Goal: Information Seeking & Learning: Compare options

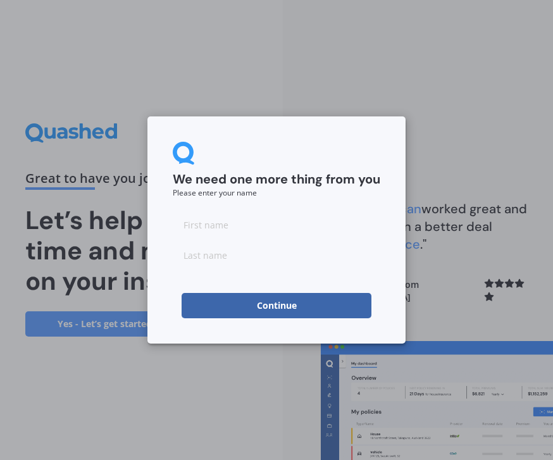
click at [213, 221] on input at bounding box center [277, 224] width 208 height 25
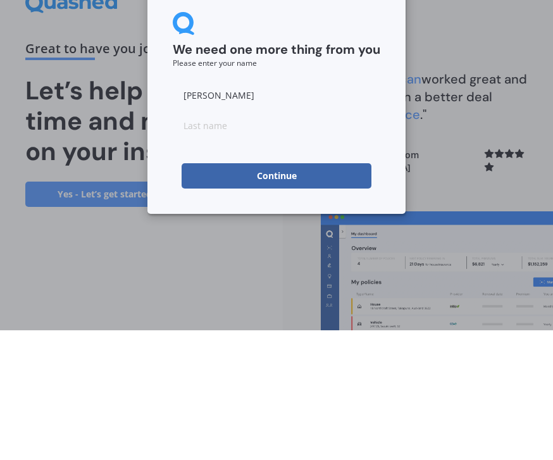
type input "Barry"
click at [258, 242] on input at bounding box center [277, 254] width 208 height 25
type input "Todd"
click at [338, 293] on button "Continue" at bounding box center [277, 305] width 190 height 25
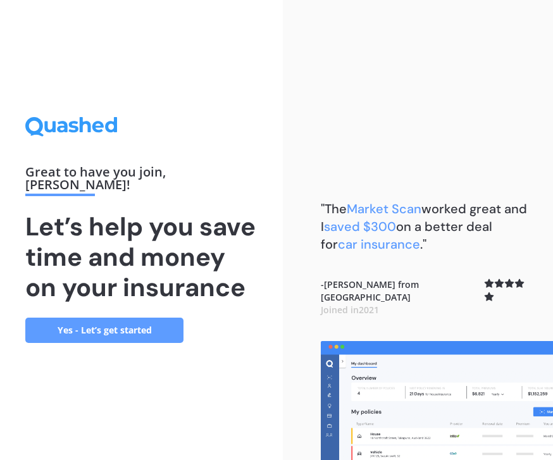
click at [151, 318] on link "Yes - Let’s get started" at bounding box center [104, 330] width 158 height 25
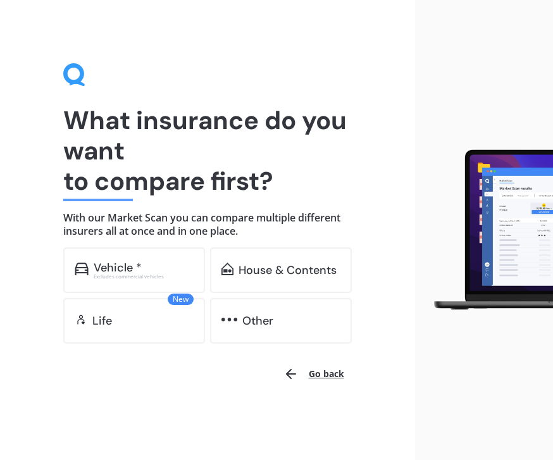
click at [169, 268] on div "Vehicle *" at bounding box center [144, 267] width 100 height 13
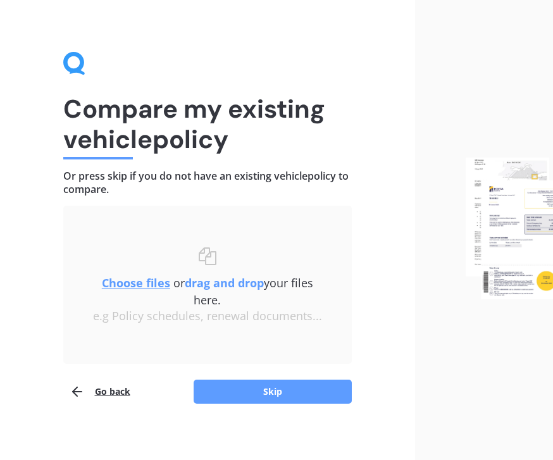
scroll to position [18, 0]
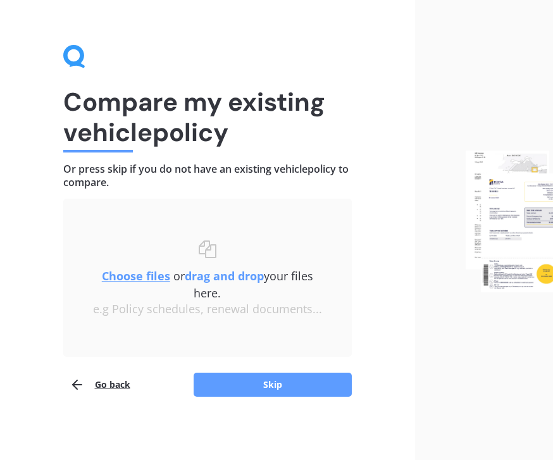
click at [313, 387] on button "Skip" at bounding box center [273, 385] width 158 height 24
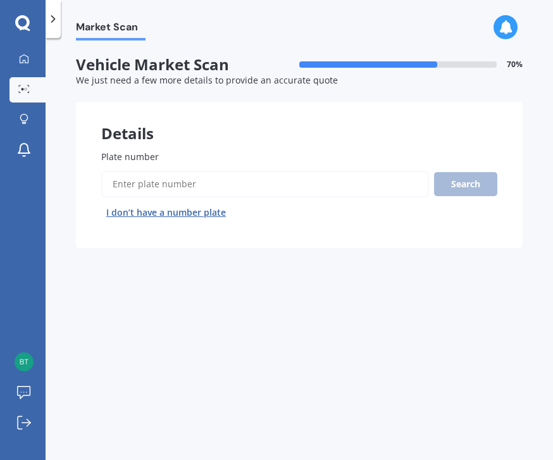
click at [191, 171] on input "Plate number" at bounding box center [265, 184] width 328 height 27
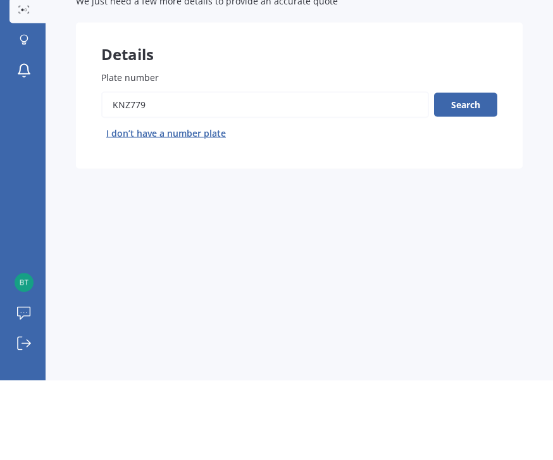
type input "Knz779"
click at [474, 172] on button "Search" at bounding box center [465, 184] width 63 height 24
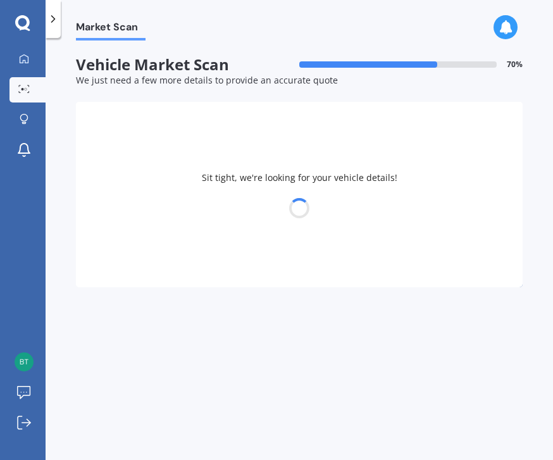
select select "HYUNDAI"
select select "TUCSON"
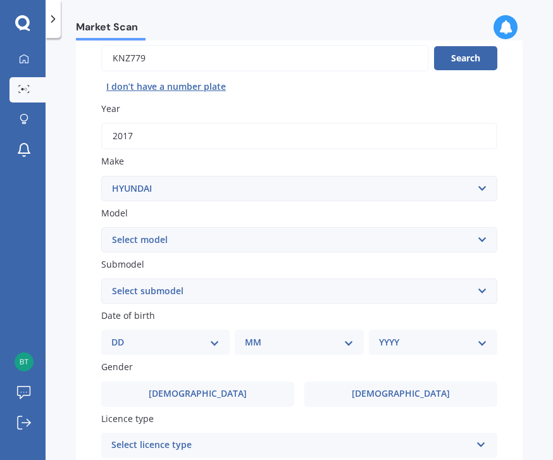
scroll to position [103, 0]
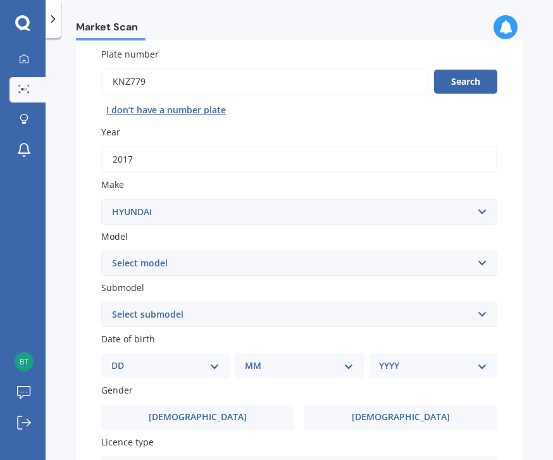
click at [302, 302] on select "Select submodel 1.6 Turbo Elite 2.0 4WD CRDi Turbo Diesel A4 2.0 4WD Petrol A4 …" at bounding box center [299, 314] width 396 height 25
select select "ELITE MPI 2.0P/6AT"
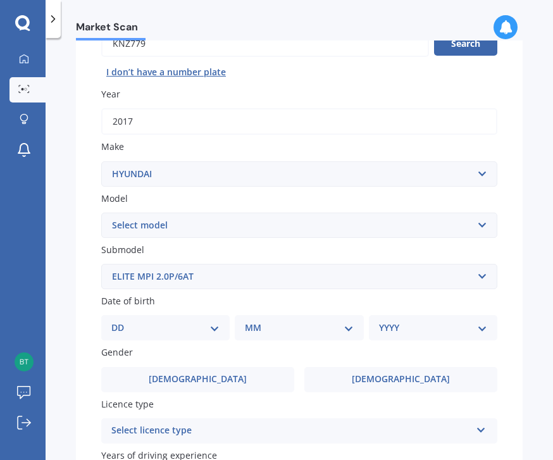
scroll to position [150, 0]
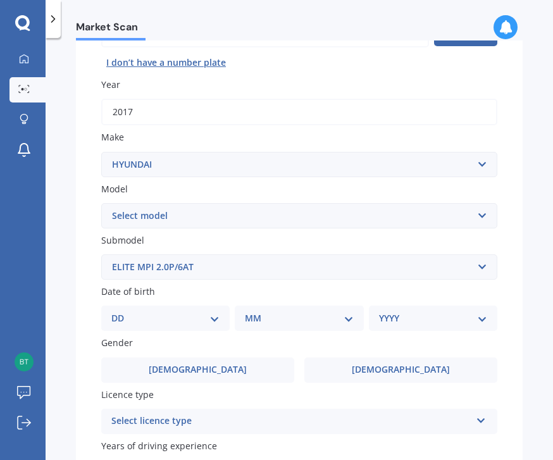
click at [211, 312] on select "DD 01 02 03 04 05 06 07 08 09 10 11 12 13 14 15 16 17 18 19 20 21 22 23 24 25 2…" at bounding box center [165, 319] width 108 height 14
click at [341, 312] on select "MM 01 02 03 04 05 06 07 08 09 10 11 12" at bounding box center [301, 319] width 103 height 14
click at [224, 312] on select "DD 01 02 03 04 05 06 07 08 09 10 11 12 13 14 15 16 17 18 19 20 21 22 23 24 25 2…" at bounding box center [173, 319] width 103 height 14
select select "17"
click at [341, 312] on select "MM 01 02 03 04 05 06 07 08 09 10 11 12" at bounding box center [301, 319] width 103 height 14
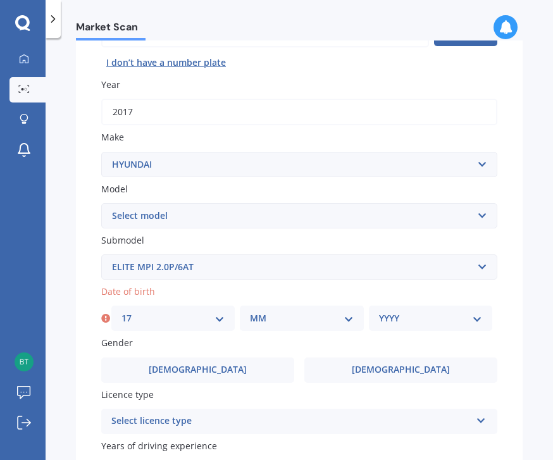
select select "11"
click at [454, 312] on select "YYYY 2025 2024 2023 2022 2021 2020 2019 2018 2017 2016 2015 2014 2013 2012 2011…" at bounding box center [430, 319] width 103 height 14
select select "1958"
click at [227, 358] on label "Male" at bounding box center [197, 370] width 193 height 25
click at [0, 0] on input "Male" at bounding box center [0, 0] width 0 height 0
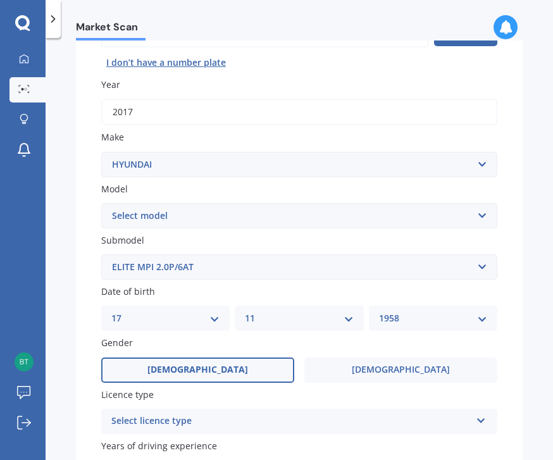
click at [427, 358] on label "Female" at bounding box center [401, 370] width 193 height 25
click at [0, 0] on input "Female" at bounding box center [0, 0] width 0 height 0
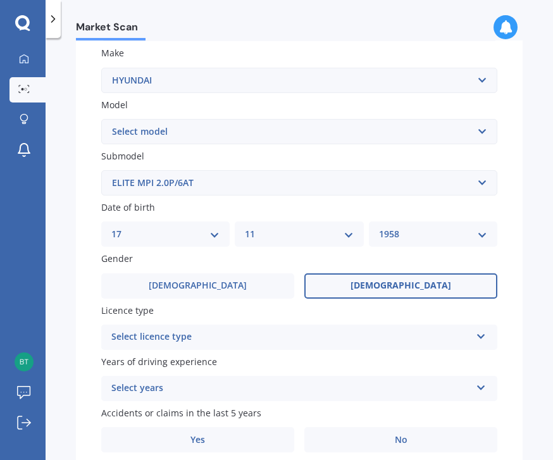
scroll to position [232, 0]
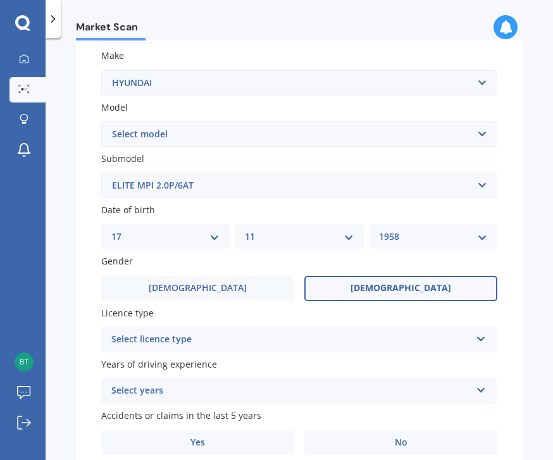
click at [310, 332] on div "Select licence type" at bounding box center [291, 339] width 360 height 15
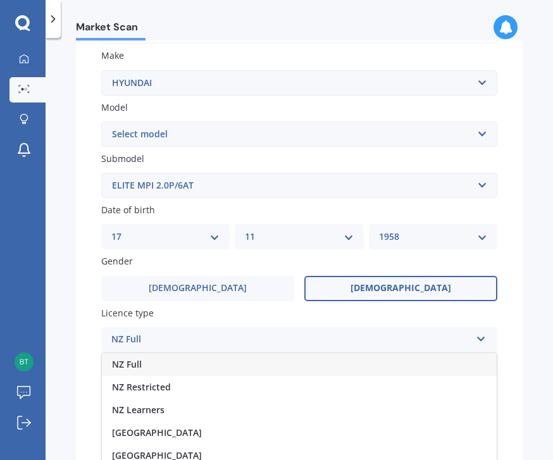
click at [294, 399] on div "NZ Learners" at bounding box center [299, 410] width 395 height 23
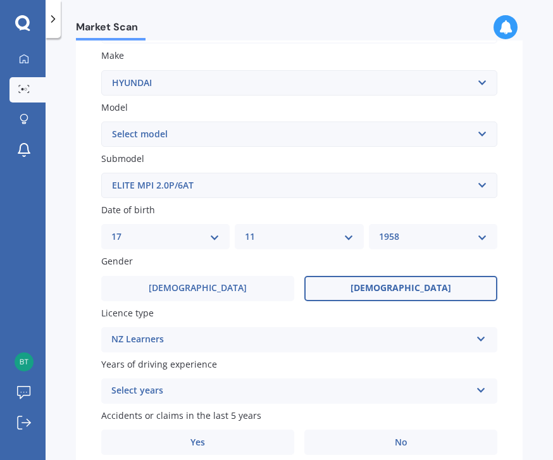
click at [273, 306] on label "Licence type" at bounding box center [296, 312] width 391 height 13
click at [306, 332] on div "NZ Learners" at bounding box center [291, 339] width 360 height 15
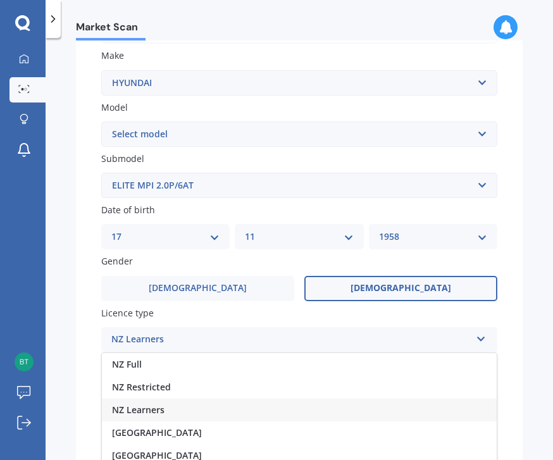
click at [250, 353] on div "NZ Full" at bounding box center [299, 364] width 395 height 23
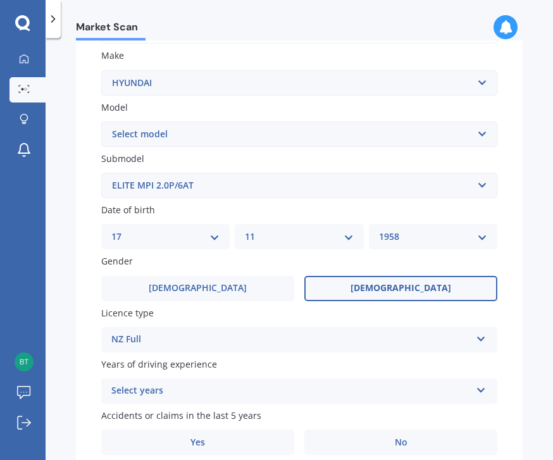
click at [254, 384] on div "Select years" at bounding box center [291, 391] width 360 height 15
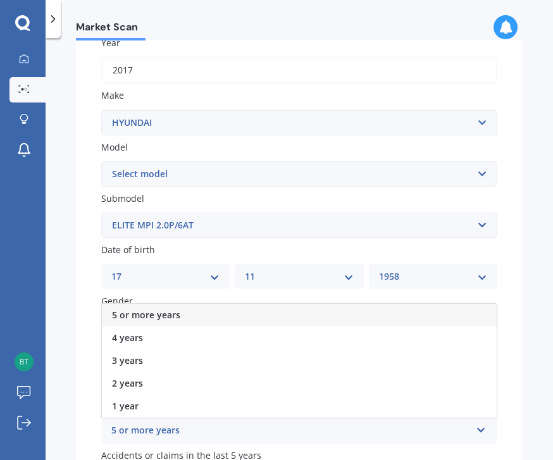
scroll to position [189, 0]
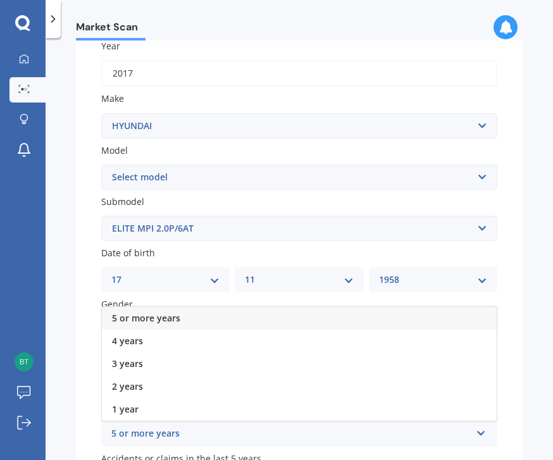
click at [287, 307] on div "5 or more years" at bounding box center [299, 318] width 395 height 23
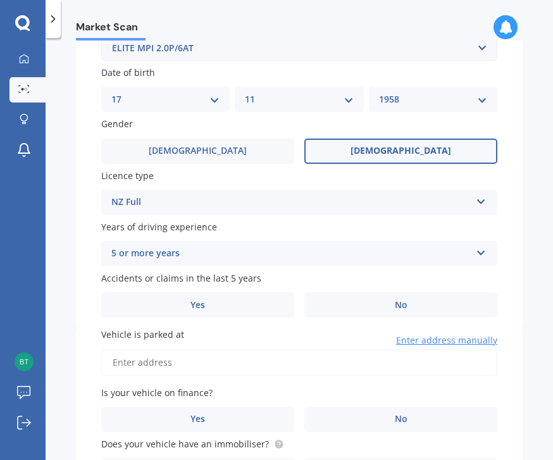
scroll to position [370, 0]
click at [420, 292] on label "No" at bounding box center [401, 304] width 193 height 25
click at [0, 0] on input "No" at bounding box center [0, 0] width 0 height 0
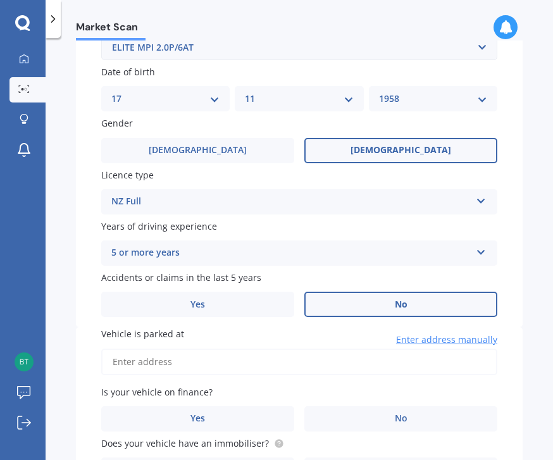
click at [253, 349] on input "Vehicle is parked at" at bounding box center [299, 362] width 396 height 27
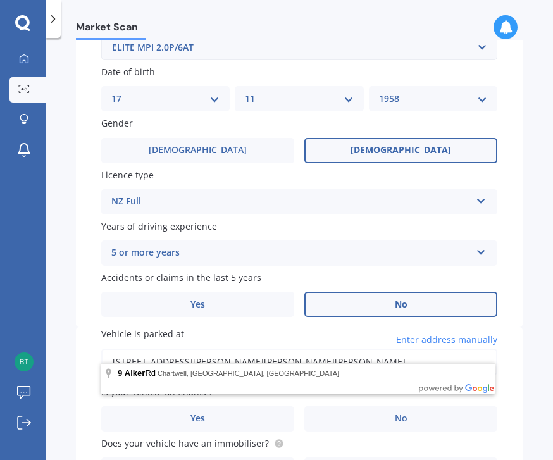
type input "[STREET_ADDRESS][PERSON_NAME]"
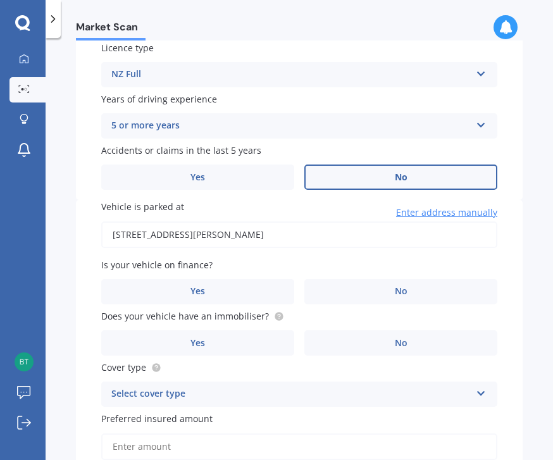
scroll to position [497, 0]
click at [441, 279] on label "No" at bounding box center [401, 291] width 193 height 25
click at [0, 0] on input "No" at bounding box center [0, 0] width 0 height 0
click at [443, 331] on label "No" at bounding box center [401, 343] width 193 height 25
click at [0, 0] on input "No" at bounding box center [0, 0] width 0 height 0
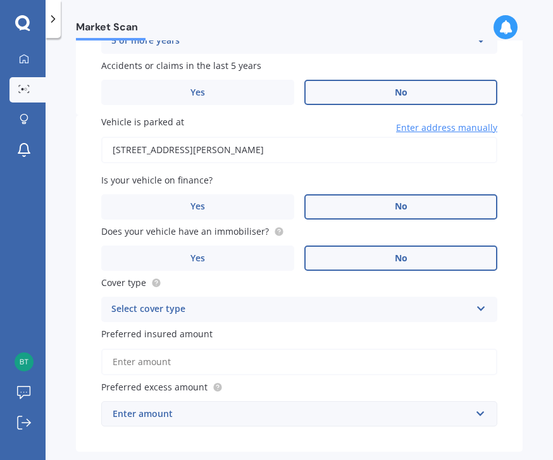
scroll to position [584, 0]
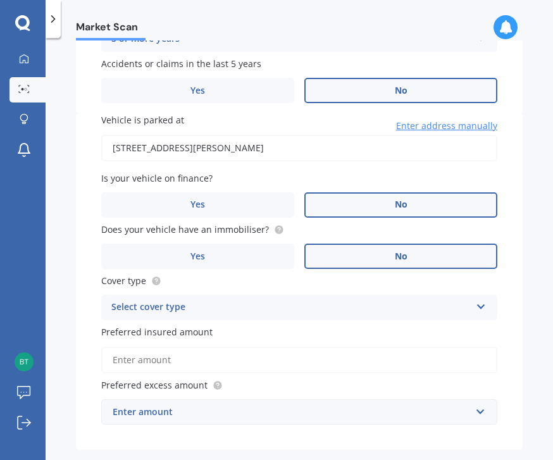
click at [374, 244] on label "No" at bounding box center [401, 256] width 193 height 25
click at [0, 0] on input "No" at bounding box center [0, 0] width 0 height 0
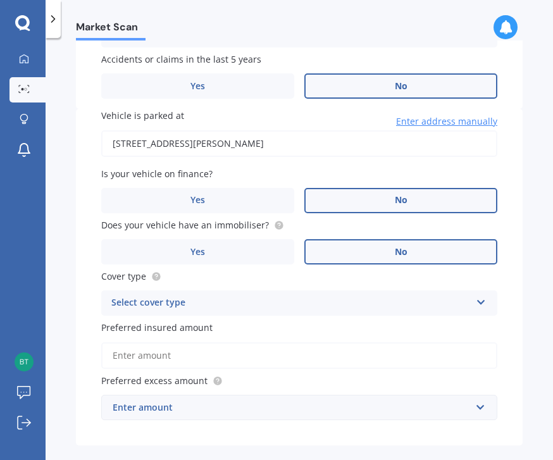
scroll to position [587, 0]
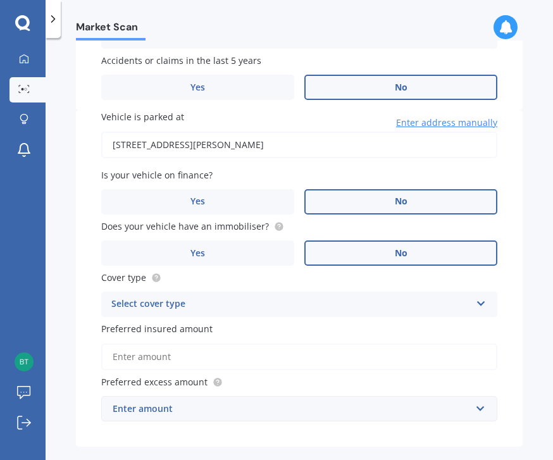
click at [306, 297] on div "Select cover type" at bounding box center [291, 304] width 360 height 15
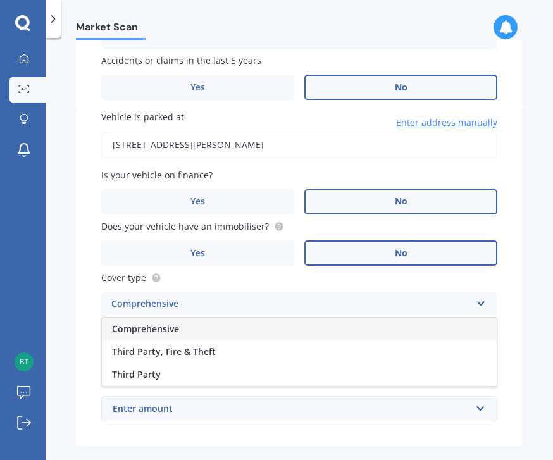
click at [205, 318] on div "Comprehensive" at bounding box center [299, 329] width 395 height 23
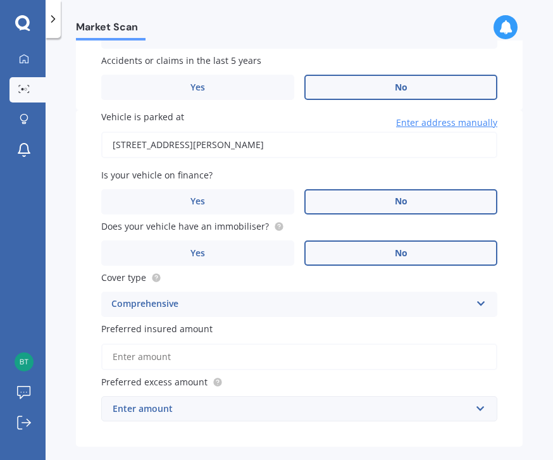
click at [258, 344] on input "Preferred insured amount" at bounding box center [299, 357] width 396 height 27
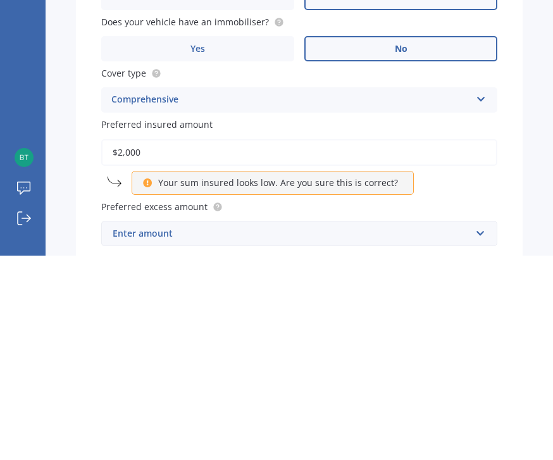
type input "$20,000"
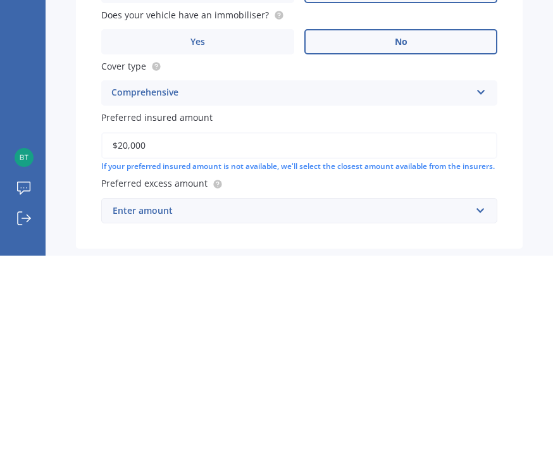
scroll to position [595, 0]
click at [255, 408] on div "Enter amount" at bounding box center [292, 415] width 358 height 14
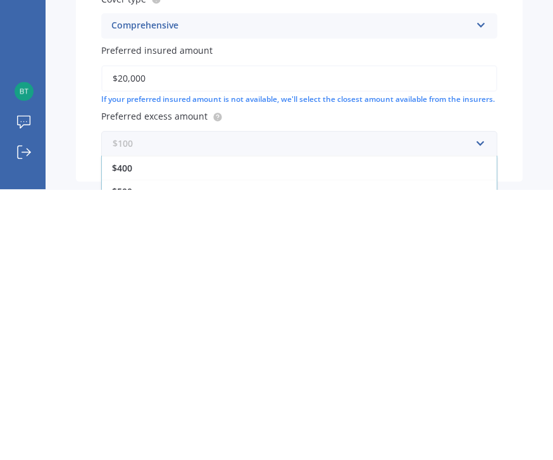
scroll to position [26, 0]
click at [268, 448] on div "$500" at bounding box center [299, 459] width 395 height 23
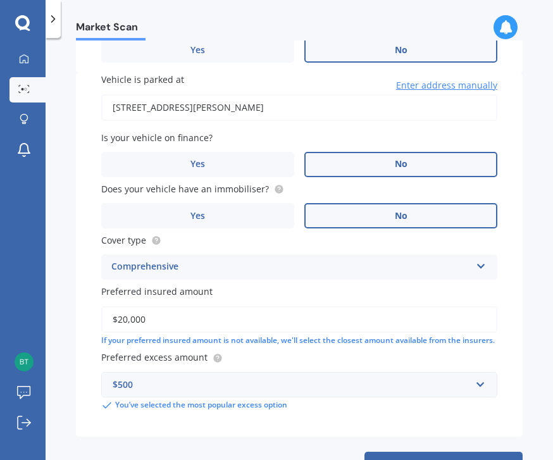
scroll to position [624, 0]
click at [439, 453] on button "Next" at bounding box center [444, 465] width 158 height 24
select select "17"
select select "11"
select select "1958"
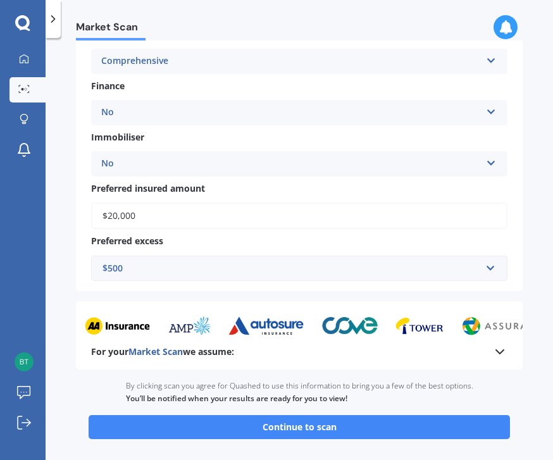
scroll to position [470, 0]
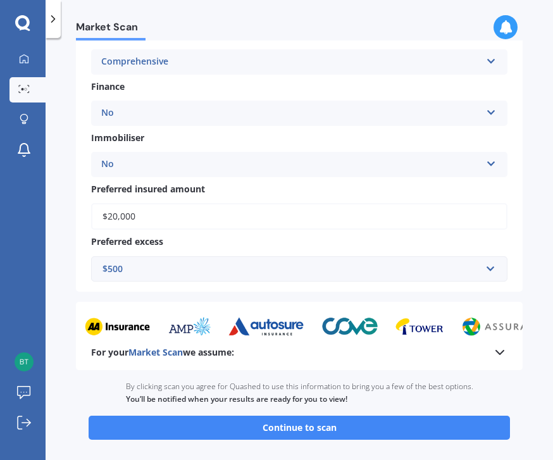
click at [365, 416] on button "Continue to scan" at bounding box center [300, 428] width 422 height 24
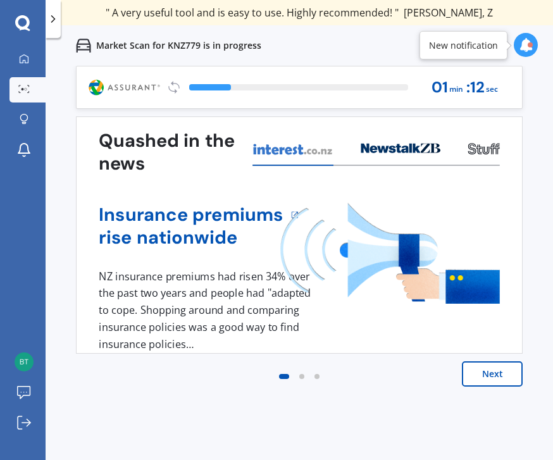
click at [492, 375] on button "Next" at bounding box center [492, 374] width 61 height 25
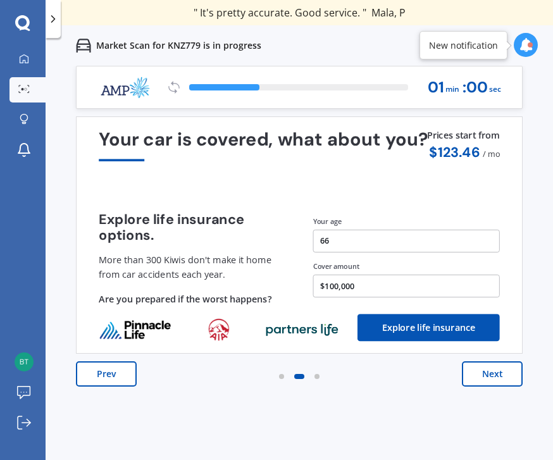
click at [493, 375] on button "Next" at bounding box center [492, 374] width 61 height 25
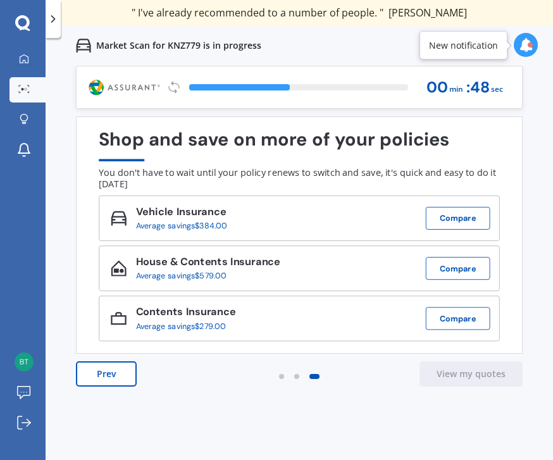
click at [456, 222] on button "Compare" at bounding box center [458, 218] width 65 height 23
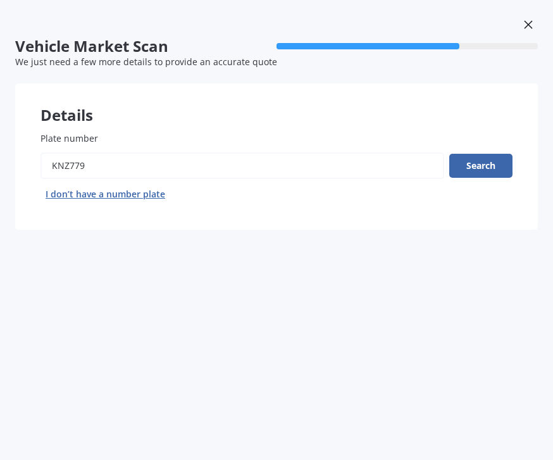
click at [483, 169] on button "Search" at bounding box center [481, 166] width 63 height 24
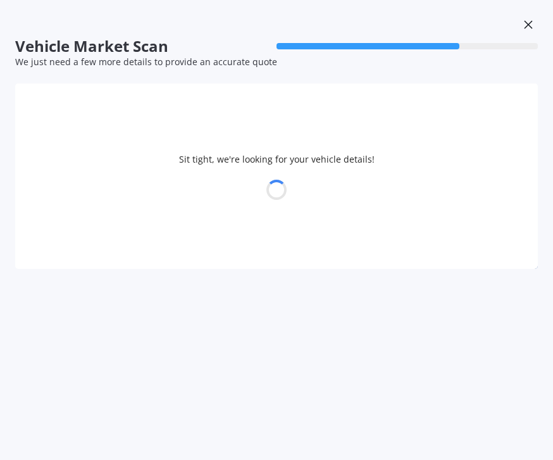
select select "HYUNDAI"
select select "TUCSON"
select select "17"
select select "11"
select select "1958"
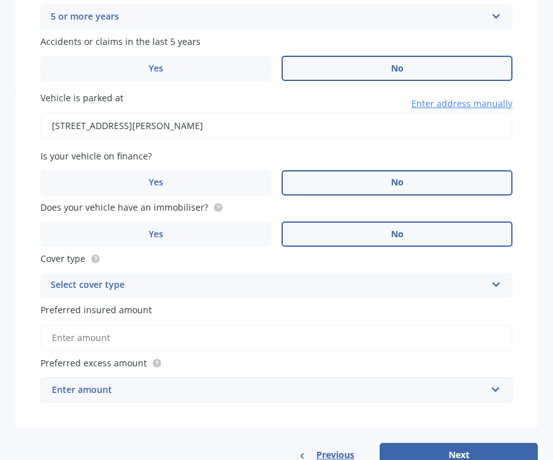
scroll to position [600, 0]
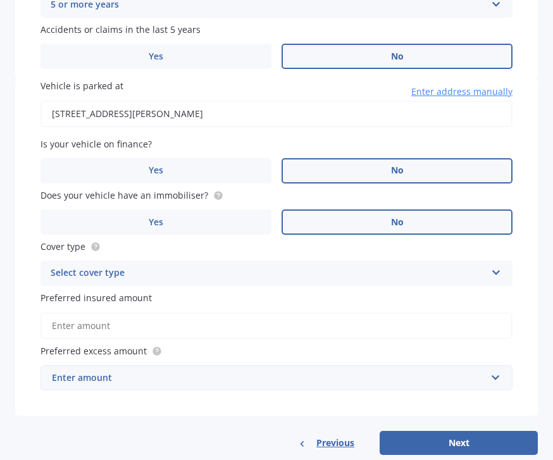
click at [285, 266] on div "Select cover type" at bounding box center [269, 273] width 436 height 15
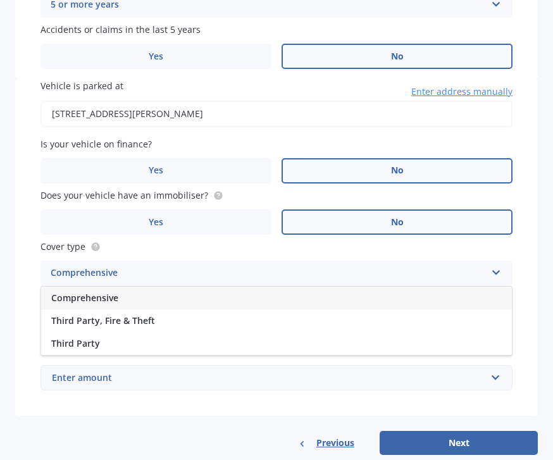
click at [203, 294] on div "Comprehensive" at bounding box center [276, 298] width 471 height 23
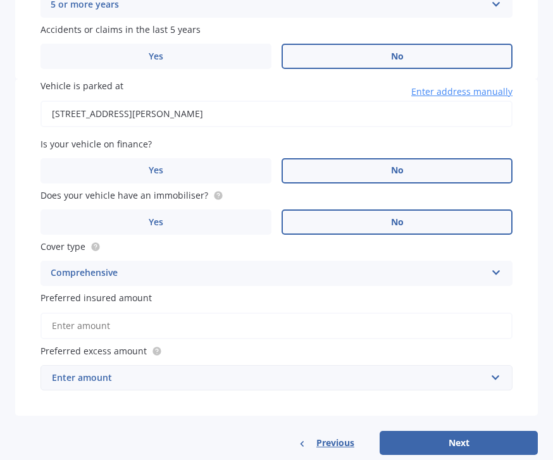
click at [279, 317] on input "Preferred insured amount" at bounding box center [277, 326] width 472 height 27
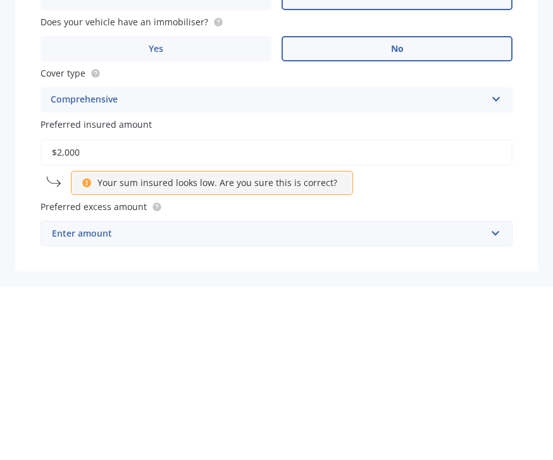
type input "$20,000"
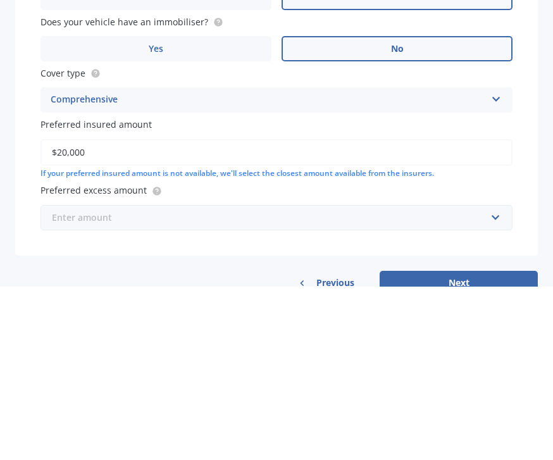
click at [325, 379] on input "text" at bounding box center [272, 391] width 461 height 24
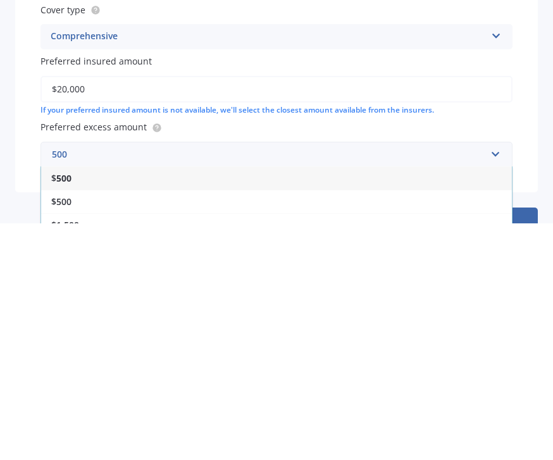
type input "500"
click at [86, 403] on div "$ 500" at bounding box center [276, 414] width 471 height 23
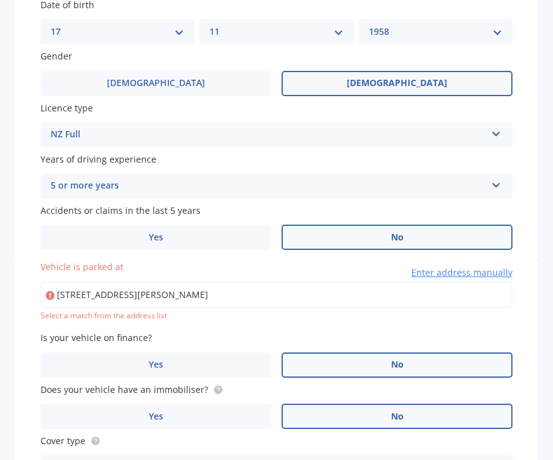
scroll to position [419, 0]
click at [324, 282] on input "[STREET_ADDRESS][PERSON_NAME]" at bounding box center [277, 295] width 472 height 27
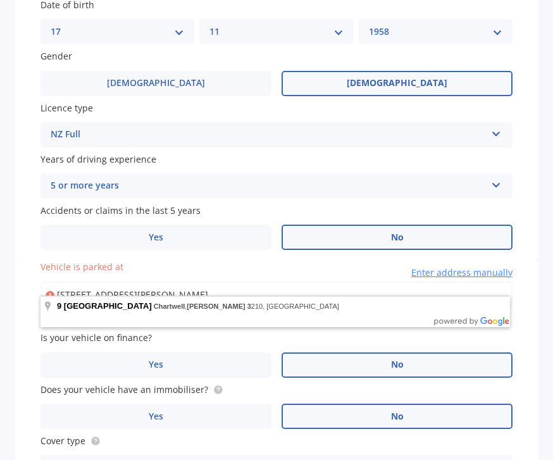
type input "[STREET_ADDRESS][PERSON_NAME]"
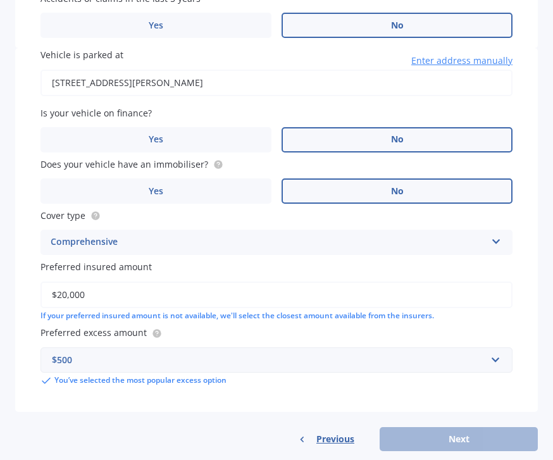
scroll to position [629, 0]
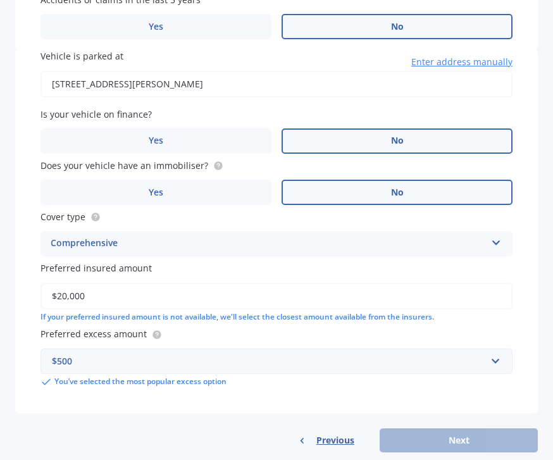
click at [367, 330] on div "Vehicle is parked at 9 Alker Road, Chartwell, Hamilton 3210 Enter address manua…" at bounding box center [276, 230] width 523 height 363
click at [340, 431] on span "Previous" at bounding box center [336, 440] width 38 height 19
click at [479, 429] on div "Previous Next" at bounding box center [276, 441] width 523 height 24
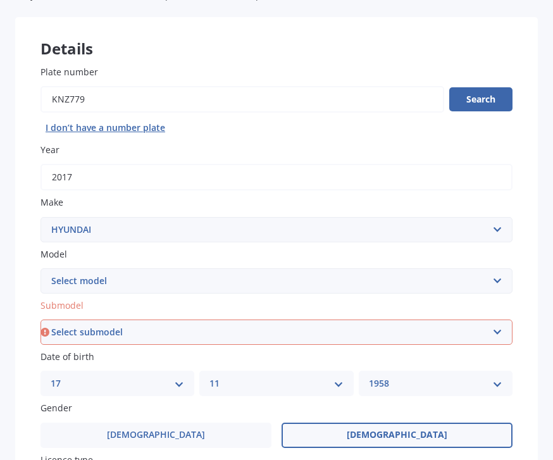
scroll to position [66, 0]
click at [187, 320] on select "Select submodel 1.6 Turbo Elite 2.0 4WD CRDi Turbo Diesel A4 2.0 4WD Petrol A4 …" at bounding box center [277, 332] width 472 height 25
select select "ELITE MPI 2.0P/6AT"
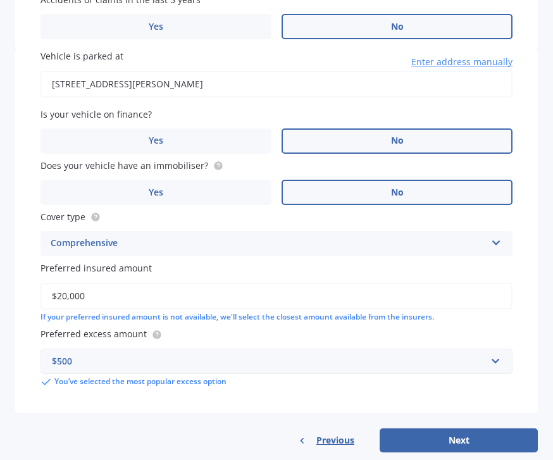
click at [443, 429] on button "Next" at bounding box center [459, 441] width 158 height 24
select select "17"
select select "11"
select select "1958"
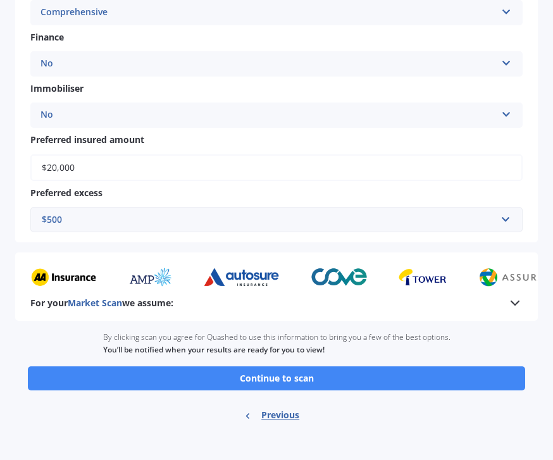
scroll to position [468, 0]
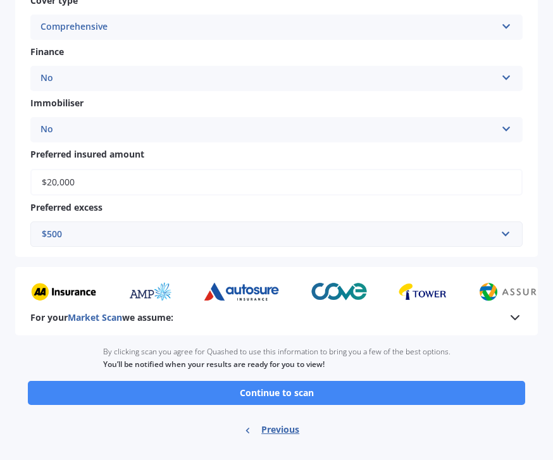
click at [353, 381] on button "Continue to scan" at bounding box center [277, 393] width 498 height 24
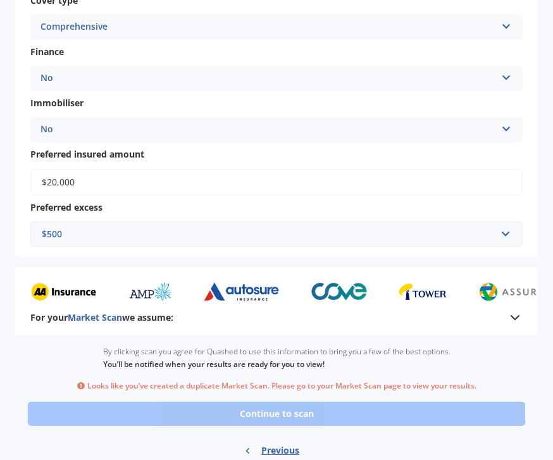
click at [282, 441] on span "Previous" at bounding box center [280, 450] width 38 height 19
select select "HYUNDAI"
select select "TUCSON"
select select "ELITE MPI 2.0P/6AT"
select select "17"
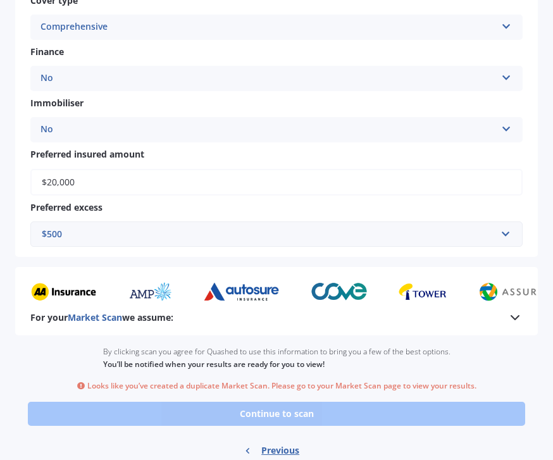
select select "11"
select select "1958"
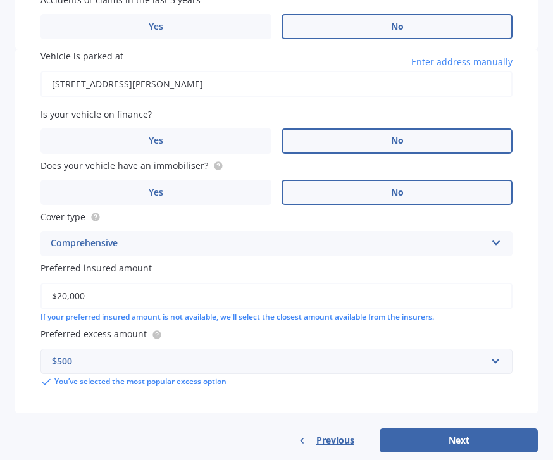
click at [476, 429] on button "Next" at bounding box center [459, 441] width 158 height 24
select select "17"
select select "11"
select select "1958"
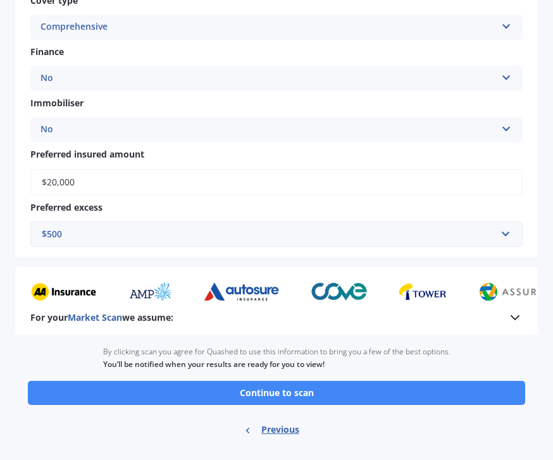
click at [280, 420] on span "Previous" at bounding box center [280, 429] width 38 height 19
select select "HYUNDAI"
select select "TUCSON"
select select "ELITE MPI 2.0P/6AT"
select select "17"
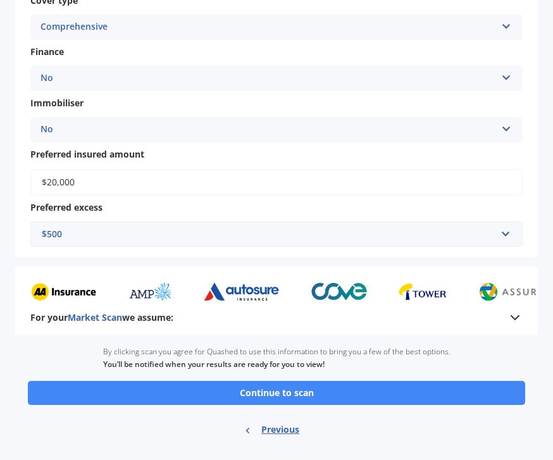
select select "11"
select select "1958"
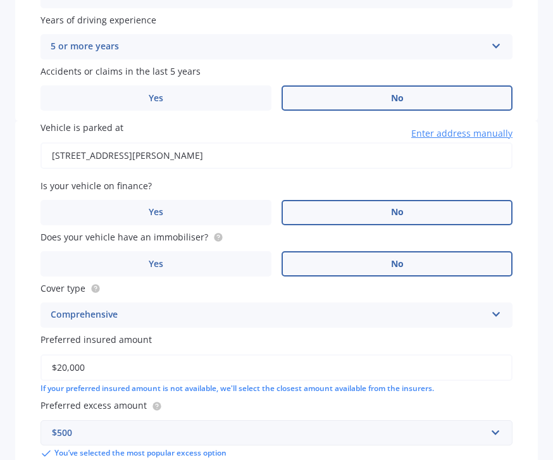
scroll to position [557, 0]
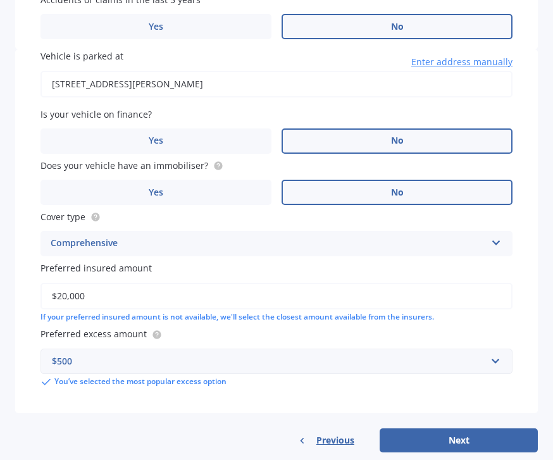
click at [486, 429] on button "Next" at bounding box center [459, 441] width 158 height 24
select select "17"
select select "11"
select select "1958"
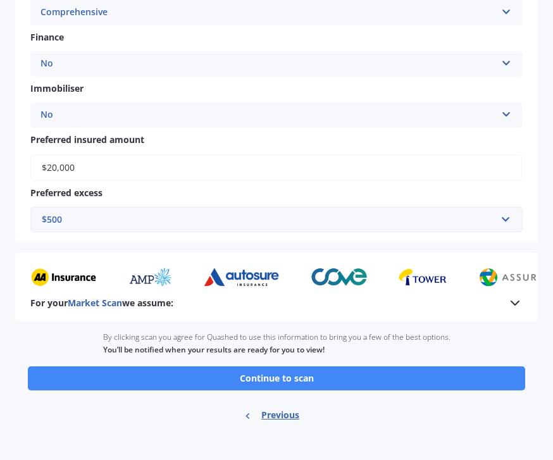
scroll to position [468, 0]
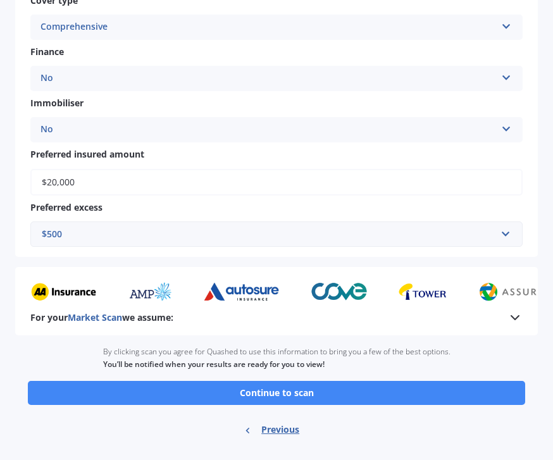
click at [22, 427] on icon at bounding box center [24, 423] width 14 height 14
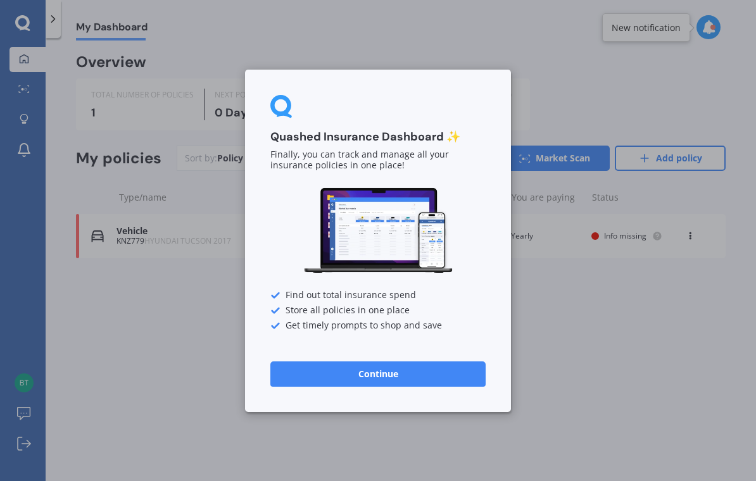
click at [461, 374] on button "Continue" at bounding box center [377, 373] width 215 height 25
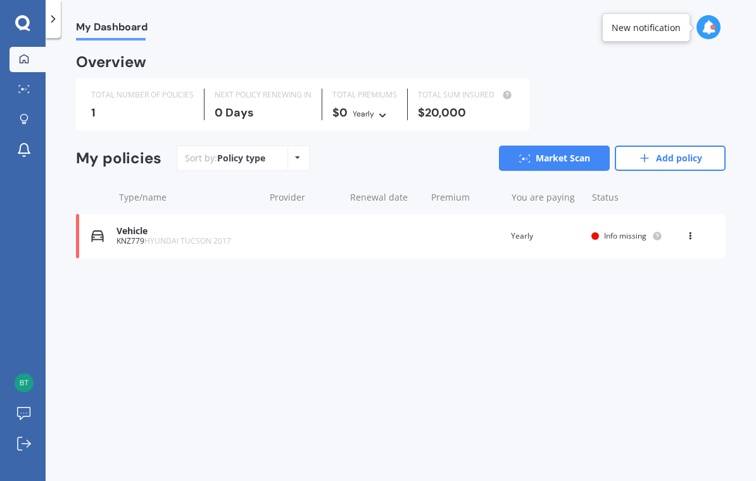
click at [401, 242] on div "Vehicle KNZ779 HYUNDAI TUCSON 2017 Renewal date Premium You are paying Yearly S…" at bounding box center [401, 236] width 650 height 44
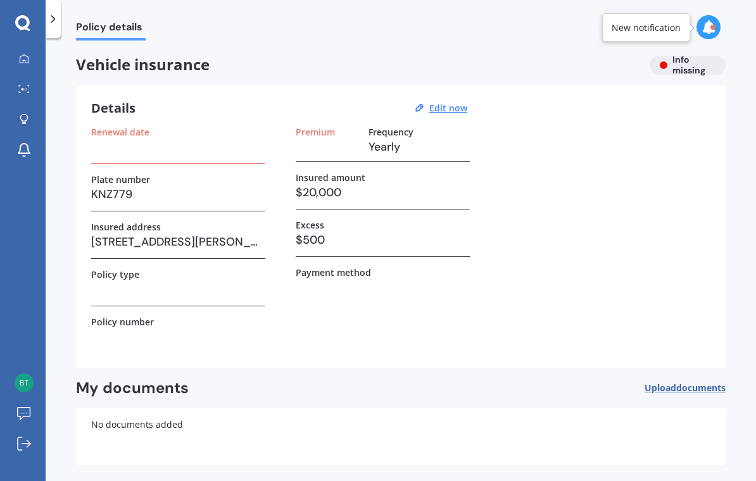
click at [202, 144] on h3 at bounding box center [178, 146] width 174 height 19
click at [343, 139] on h3 at bounding box center [327, 146] width 63 height 19
click at [453, 107] on u "Edit now" at bounding box center [448, 108] width 38 height 12
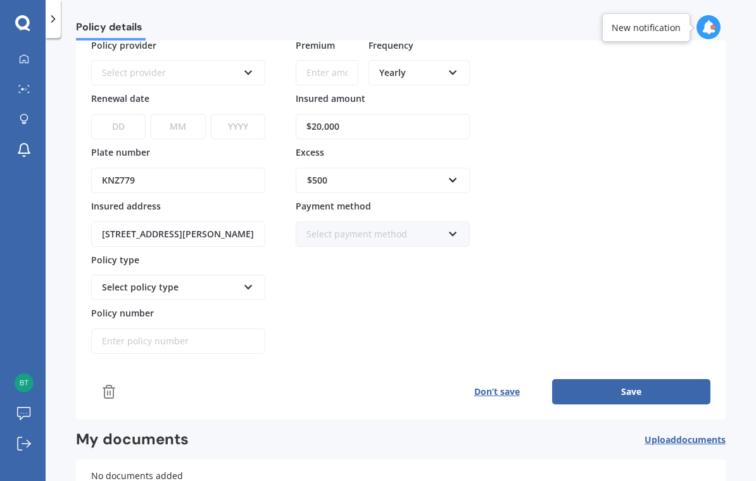
scroll to position [87, 0]
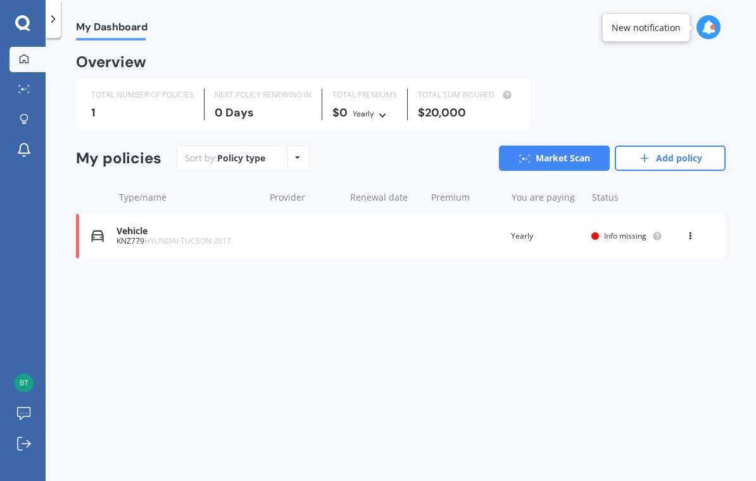
click at [712, 32] on icon at bounding box center [709, 27] width 14 height 14
click at [599, 93] on div "Market Scan Ready KNZ779" at bounding box center [610, 88] width 111 height 23
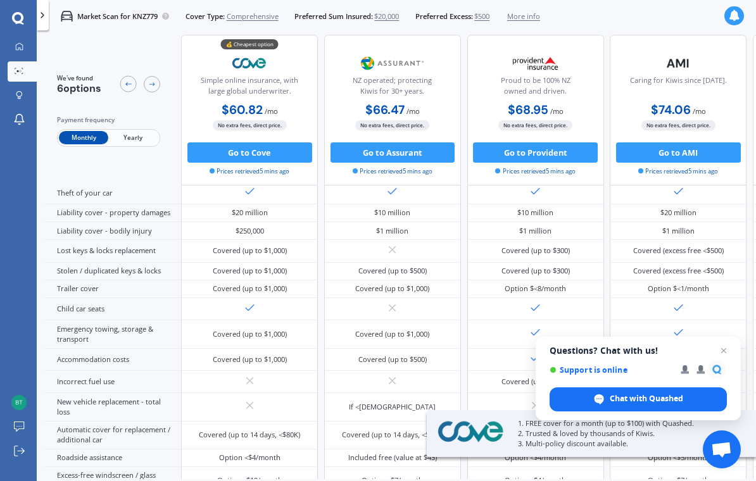
scroll to position [127, -1]
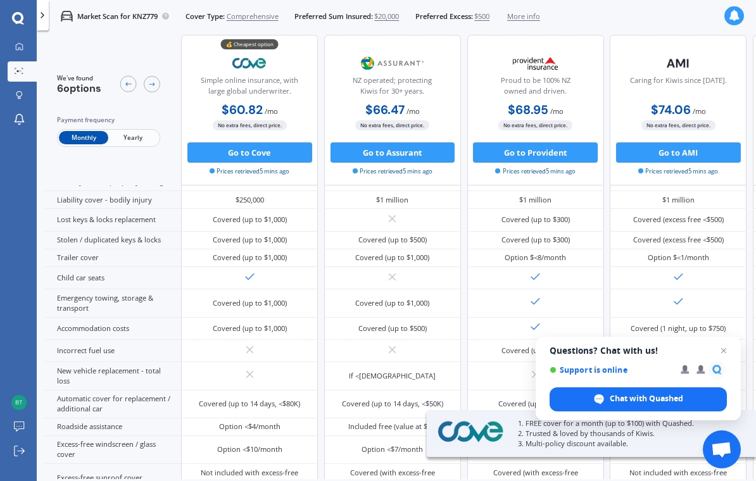
click at [726, 353] on span "Open chat" at bounding box center [723, 350] width 15 height 15
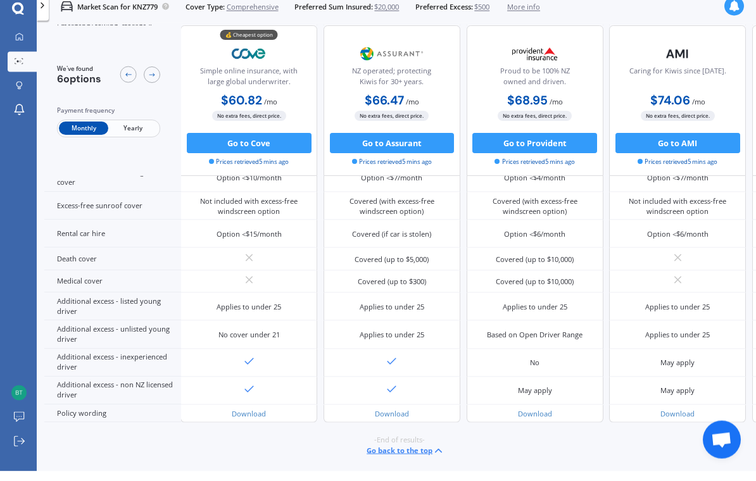
scroll to position [0, 0]
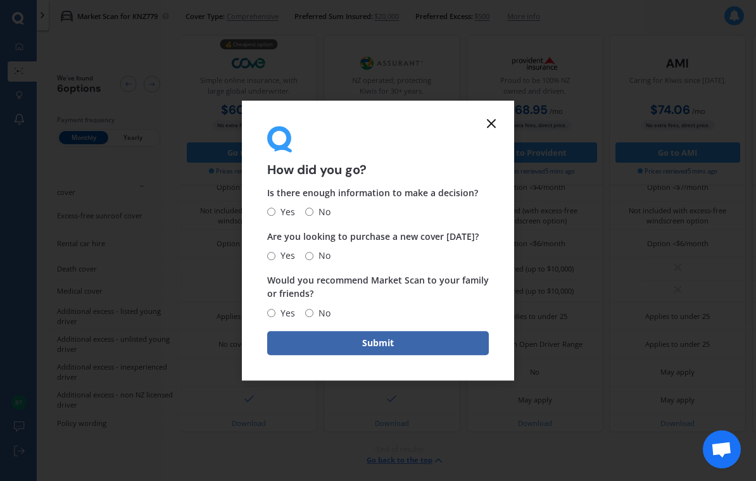
click at [274, 215] on input "Yes" at bounding box center [271, 212] width 8 height 8
radio input "true"
click at [318, 255] on span "No" at bounding box center [321, 255] width 17 height 15
click at [313, 255] on input "No" at bounding box center [309, 256] width 8 height 8
radio input "true"
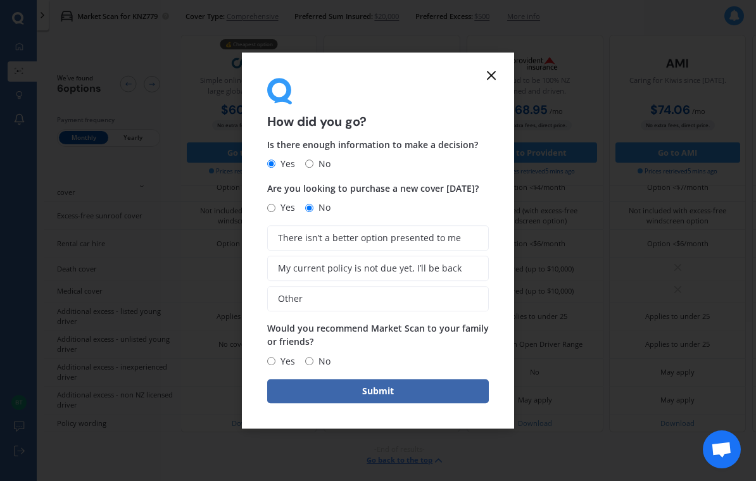
click at [396, 301] on label "Other" at bounding box center [378, 298] width 222 height 25
click at [0, 0] on input "Other" at bounding box center [0, 0] width 0 height 0
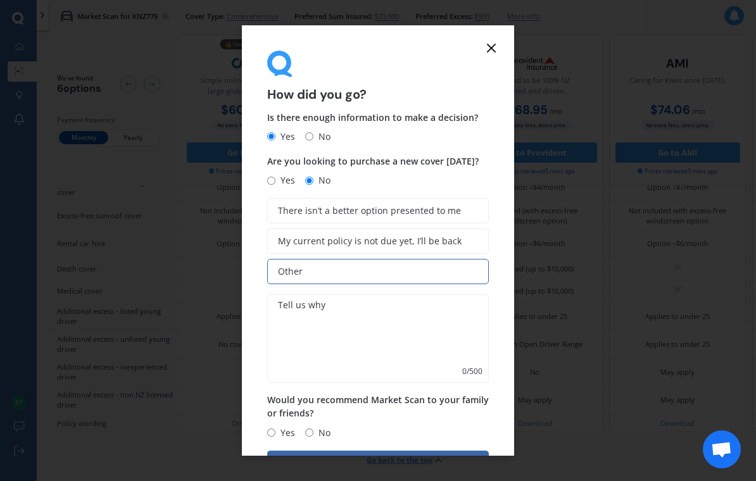
click at [381, 339] on textarea at bounding box center [378, 338] width 222 height 89
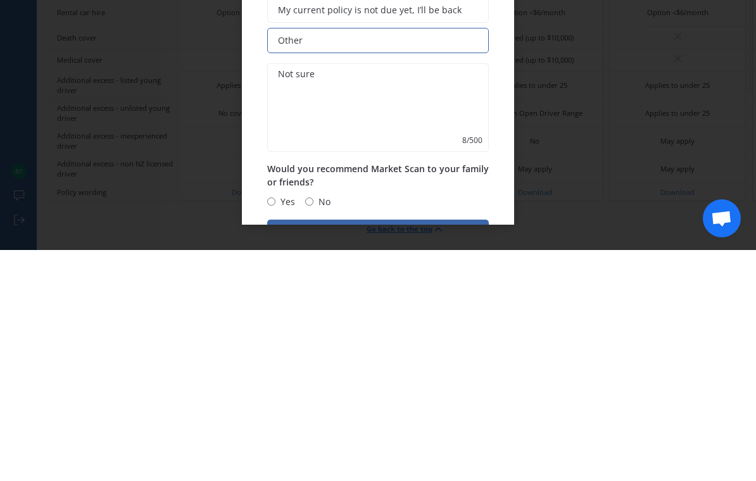
type textarea "Not sure"
click at [275, 429] on input "Yes" at bounding box center [271, 433] width 8 height 8
radio input "true"
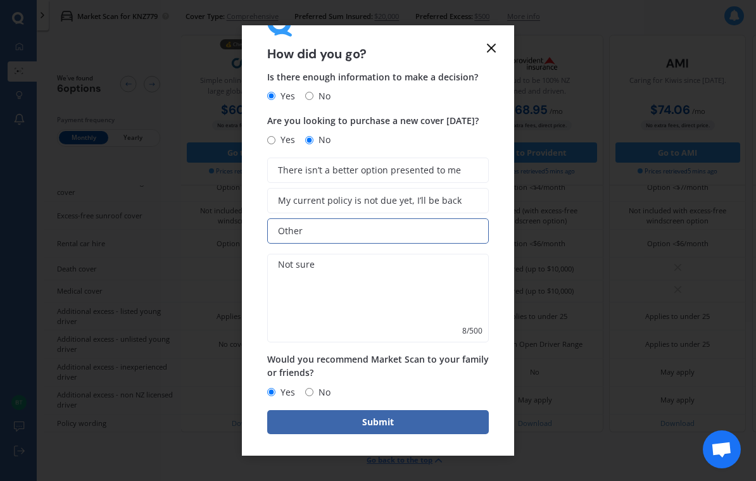
scroll to position [39, 0]
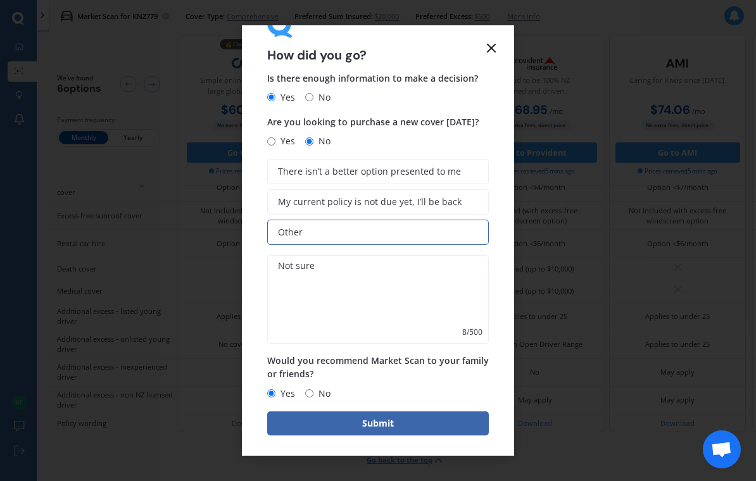
click at [419, 413] on button "Submit" at bounding box center [378, 424] width 222 height 24
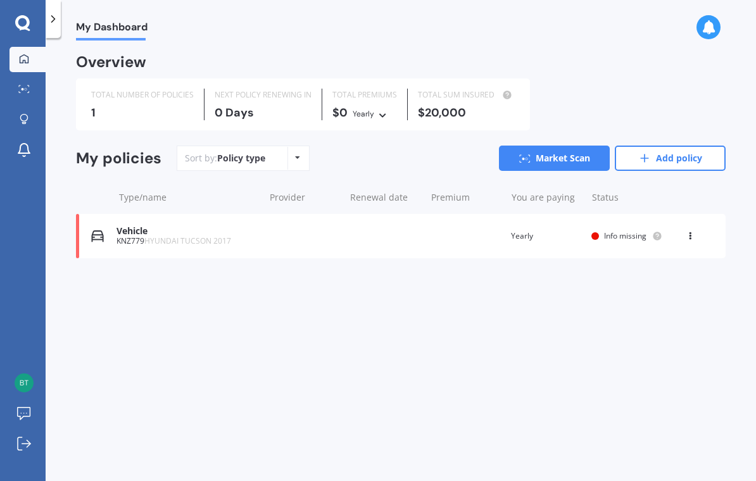
click at [30, 22] on icon at bounding box center [22, 23] width 15 height 16
click at [27, 457] on link "Log out" at bounding box center [27, 444] width 36 height 25
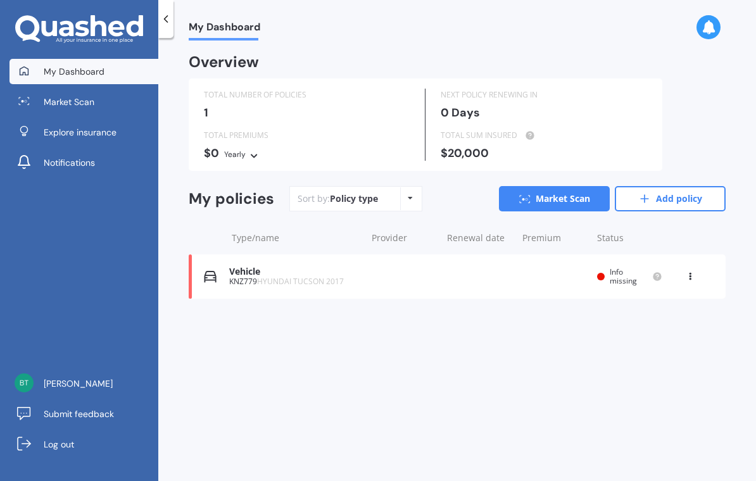
click at [98, 134] on span "Explore insurance" at bounding box center [80, 132] width 73 height 13
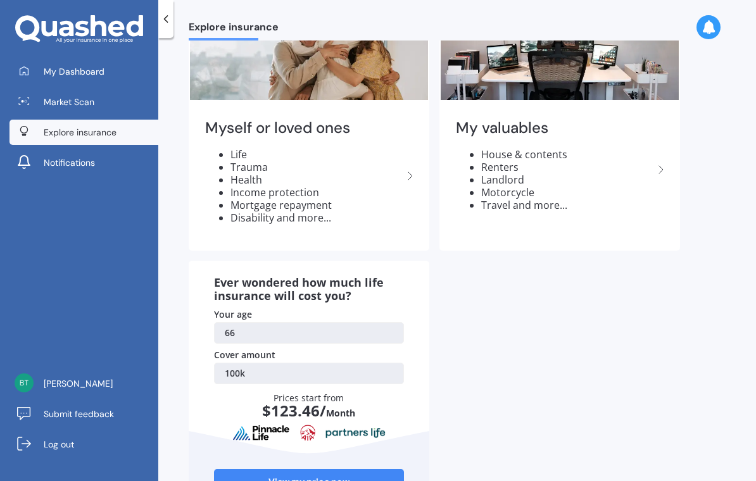
scroll to position [90, 0]
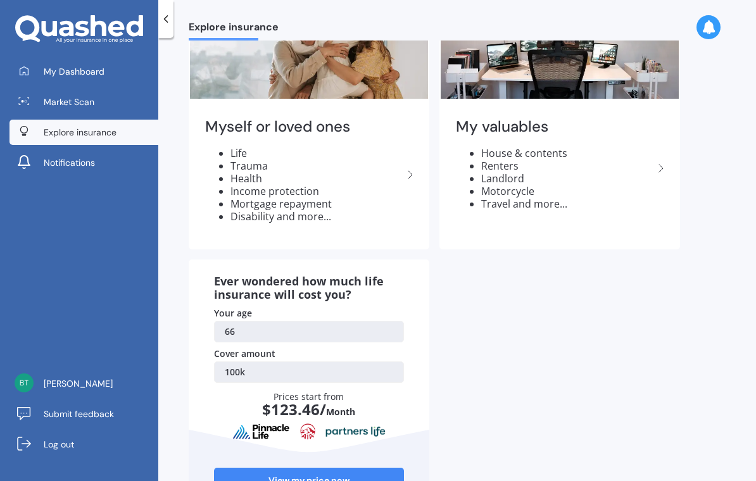
click at [598, 111] on div "My valuables House & contents Renters Landlord Motorcycle Travel and more..." at bounding box center [560, 169] width 238 height 134
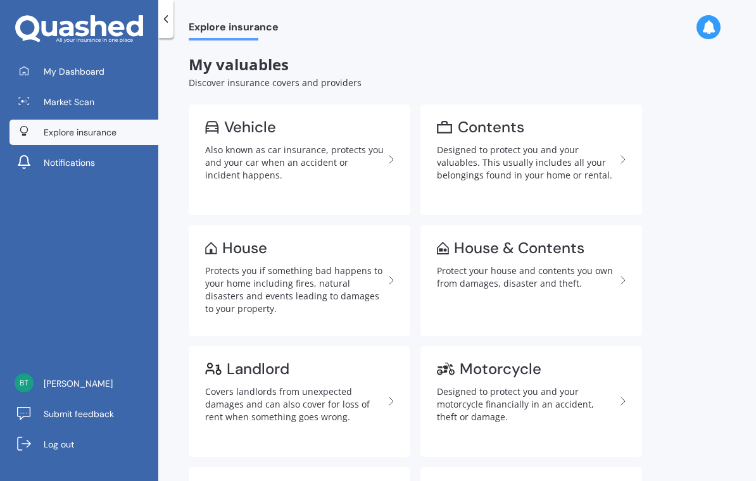
click at [564, 277] on div "Protect your house and contents you own from damages, disaster and theft." at bounding box center [526, 277] width 179 height 25
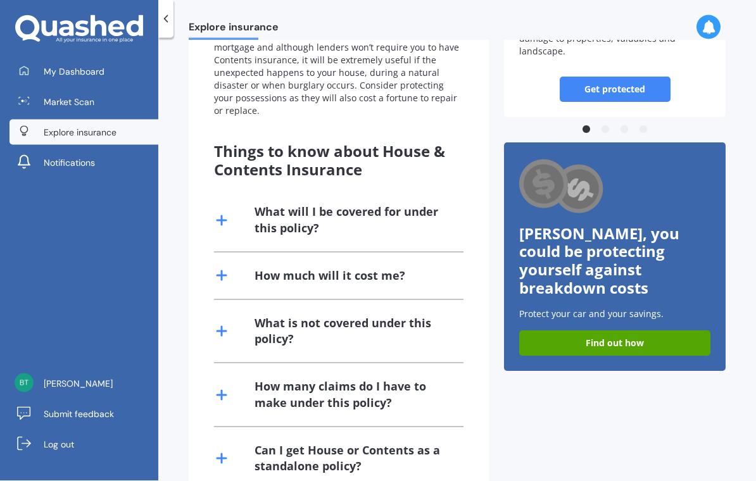
click at [406, 253] on div "How much will it cost me?" at bounding box center [338, 276] width 249 height 46
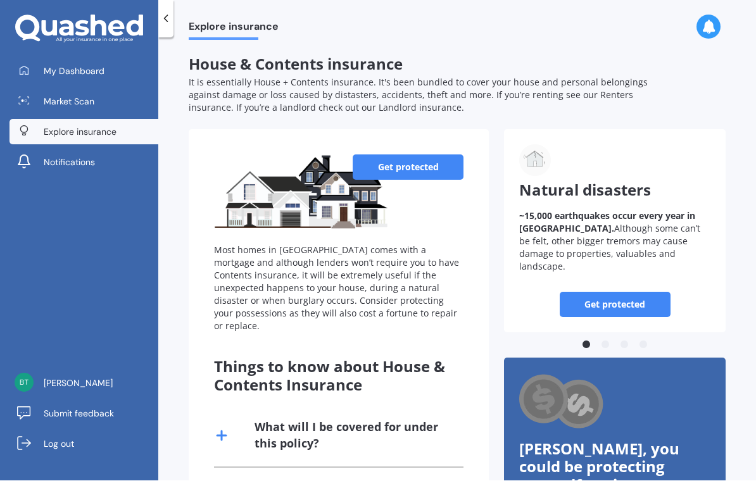
click at [438, 159] on link "Get protected" at bounding box center [408, 167] width 111 height 25
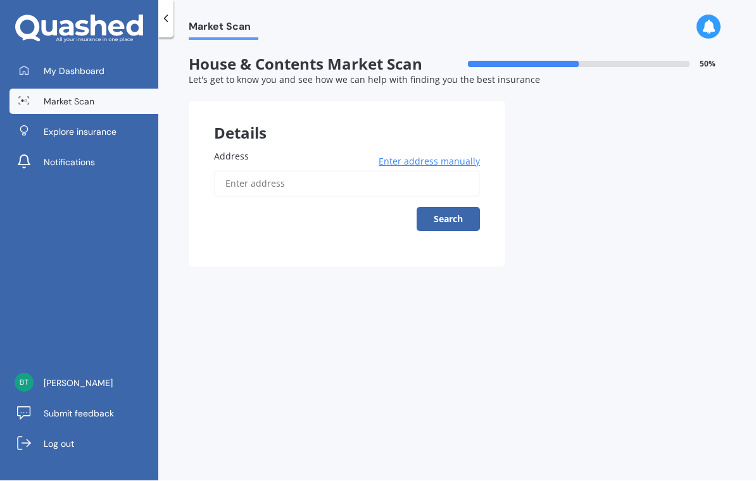
click at [464, 161] on span "Enter address manually" at bounding box center [429, 162] width 101 height 13
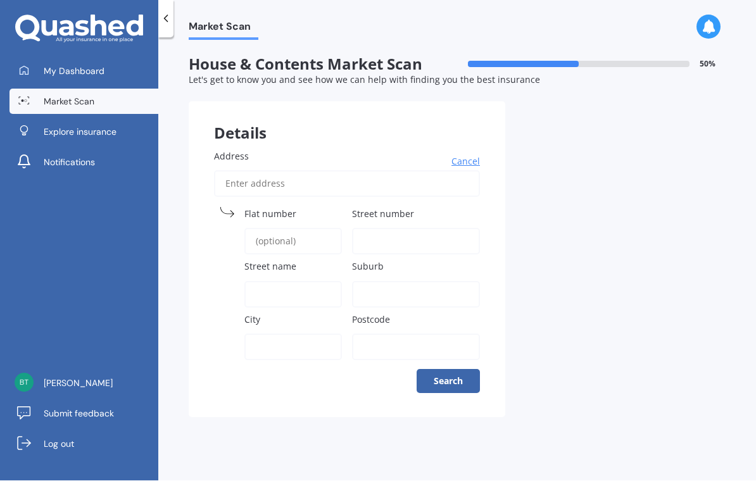
click at [376, 187] on input "Address" at bounding box center [347, 184] width 266 height 27
type input "[STREET_ADDRESS][PERSON_NAME]"
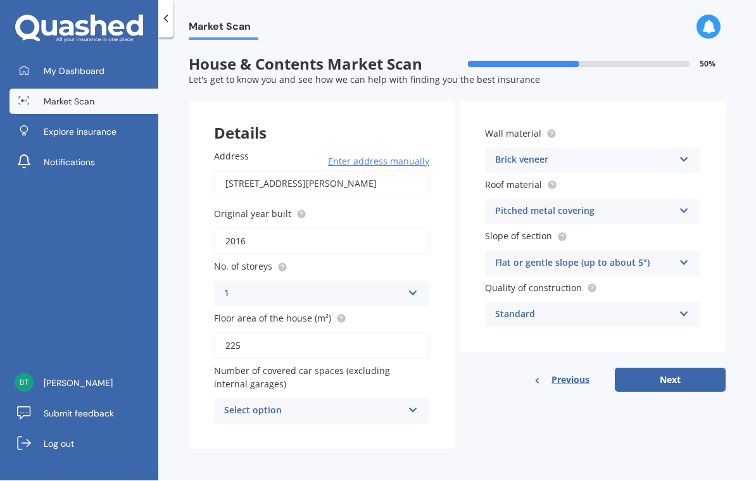
click at [347, 405] on div "Select option" at bounding box center [313, 411] width 179 height 15
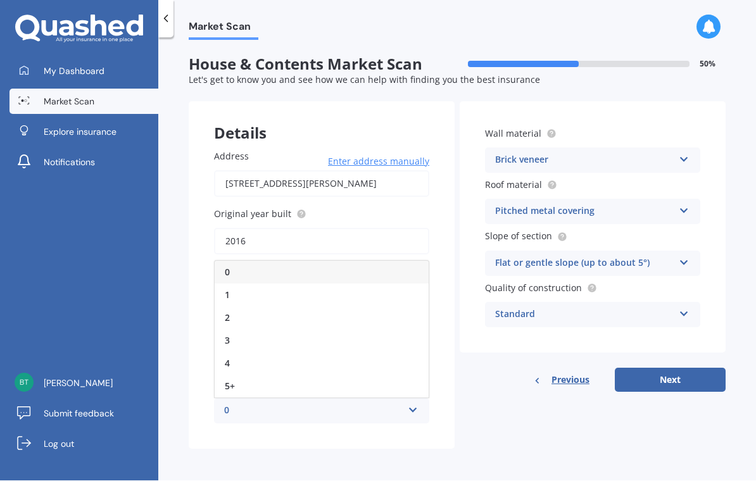
click at [296, 315] on div "2" at bounding box center [322, 318] width 214 height 23
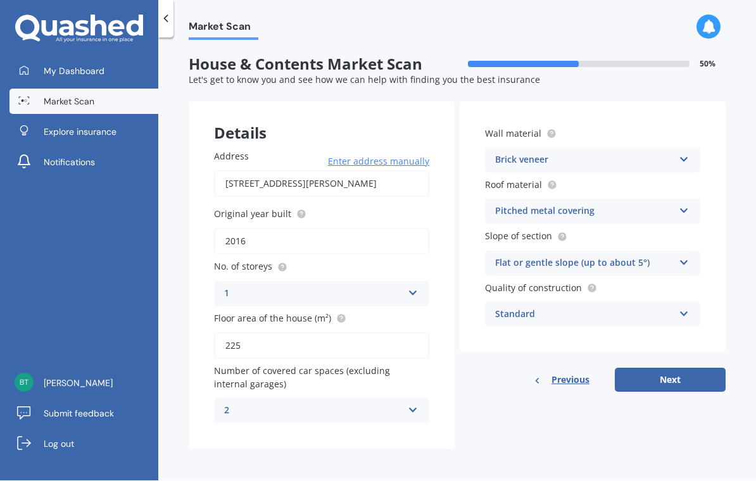
click at [681, 372] on button "Next" at bounding box center [670, 380] width 111 height 24
select select "17"
select select "11"
select select "1958"
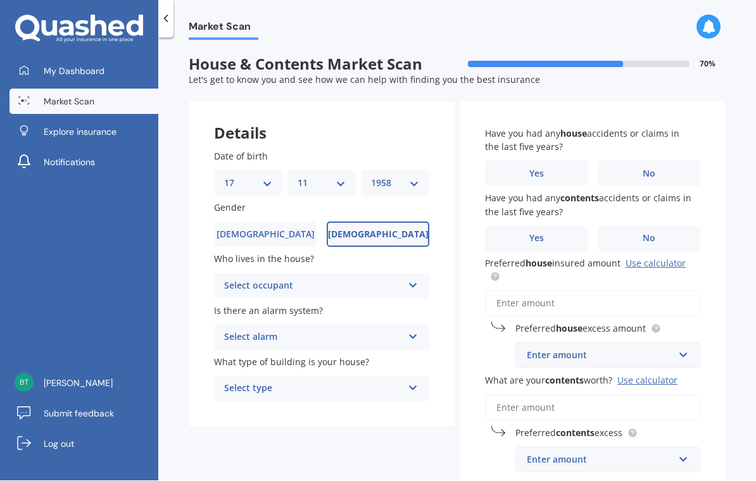
click at [343, 284] on div "Select occupant" at bounding box center [313, 286] width 179 height 15
click at [254, 308] on div "Owner" at bounding box center [322, 311] width 214 height 23
click at [353, 337] on div "Select alarm" at bounding box center [313, 338] width 179 height 15
click at [306, 384] on div "Yes, not monitored" at bounding box center [322, 385] width 214 height 23
click at [315, 386] on div "Select type" at bounding box center [313, 389] width 179 height 15
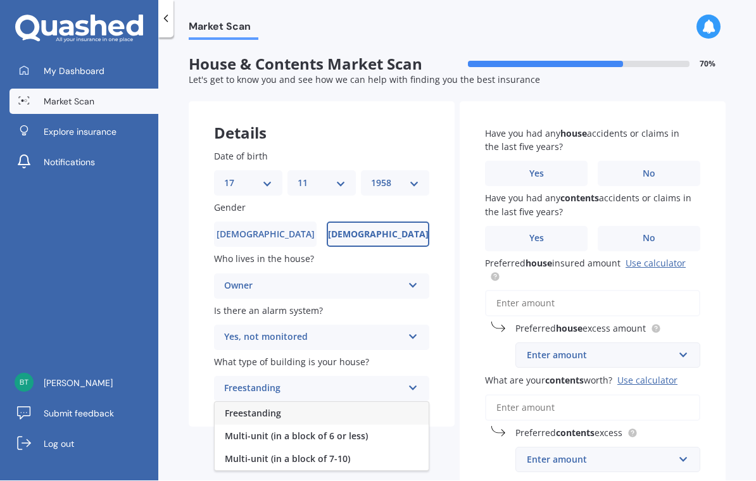
click at [279, 415] on div "Freestanding" at bounding box center [322, 414] width 214 height 23
click at [676, 170] on label "No" at bounding box center [649, 173] width 103 height 25
click at [0, 0] on input "No" at bounding box center [0, 0] width 0 height 0
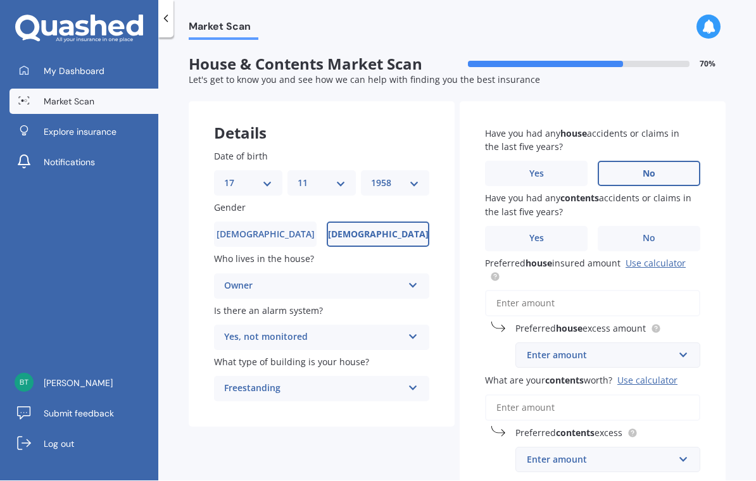
click at [671, 234] on label "No" at bounding box center [649, 239] width 103 height 25
click at [0, 0] on input "No" at bounding box center [0, 0] width 0 height 0
click at [627, 296] on input "Preferred house insured amount Use calculator" at bounding box center [592, 304] width 215 height 27
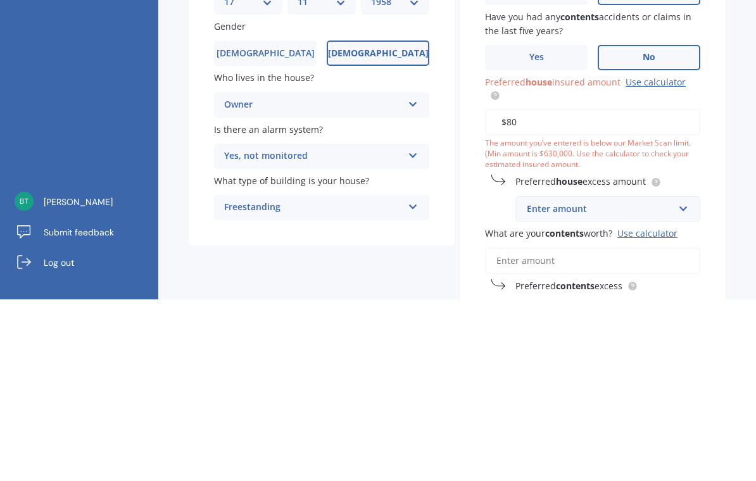
type input "$8"
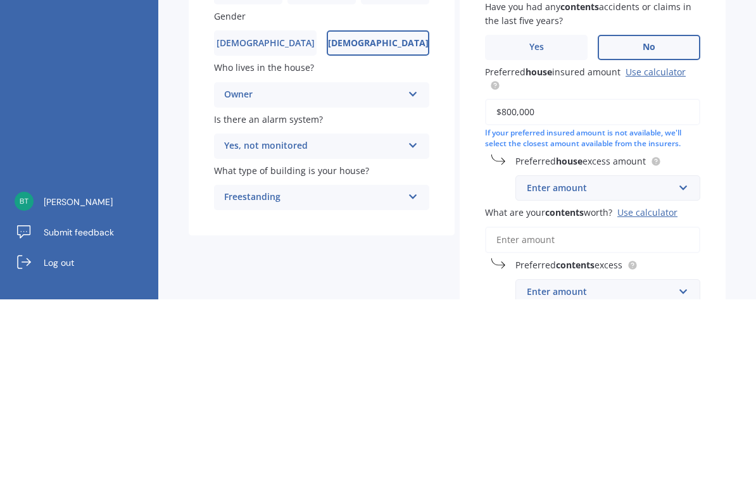
scroll to position [11, 0]
click at [673, 279] on input "$800,000" at bounding box center [592, 292] width 215 height 27
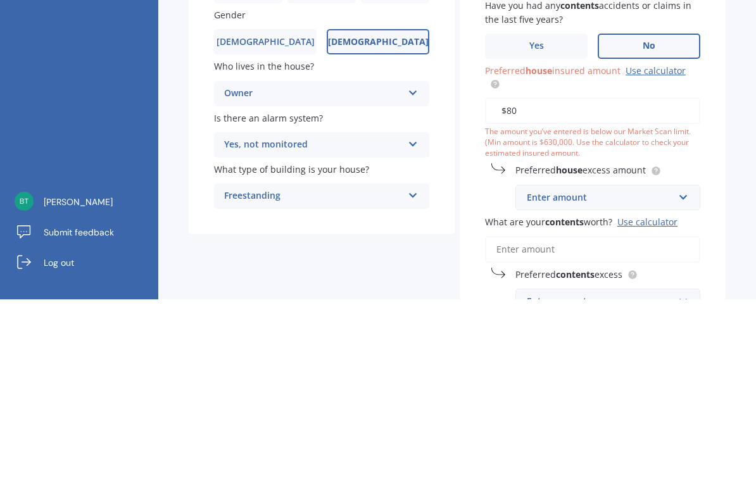
type input "$8"
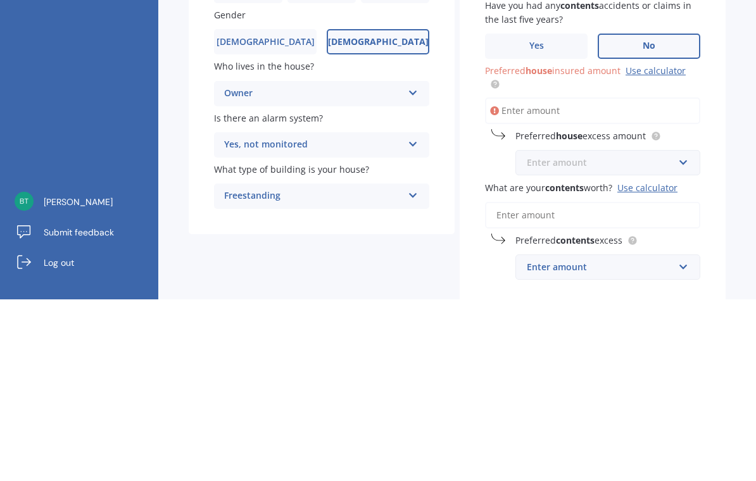
click at [677, 332] on input "text" at bounding box center [603, 344] width 173 height 24
type input "500"
click at [719, 185] on div "Have you had any house accidents or claims in the last five years? Yes No Have …" at bounding box center [593, 289] width 266 height 396
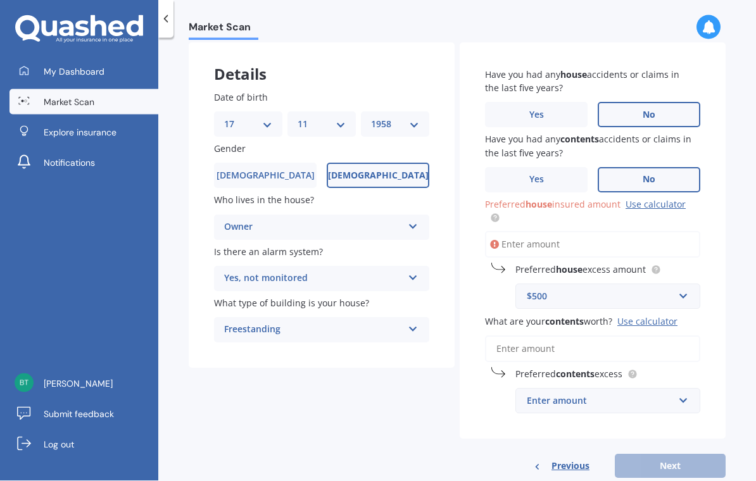
scroll to position [0, 0]
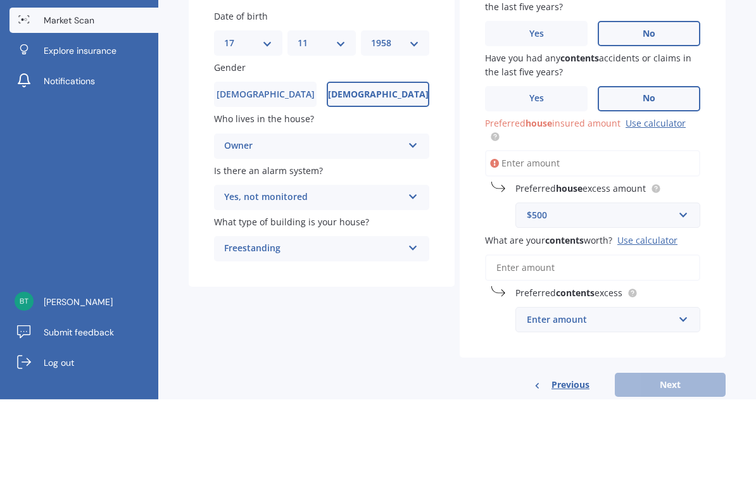
click at [643, 341] on input "What are your contents worth? Use calculator" at bounding box center [592, 349] width 215 height 27
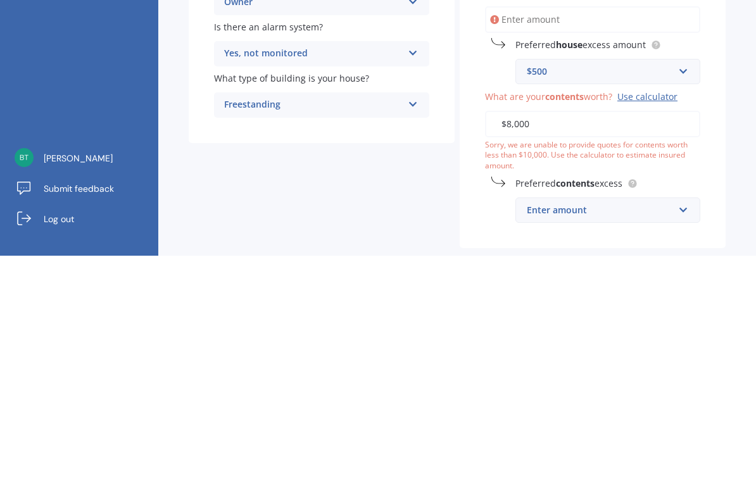
type input "$80,000"
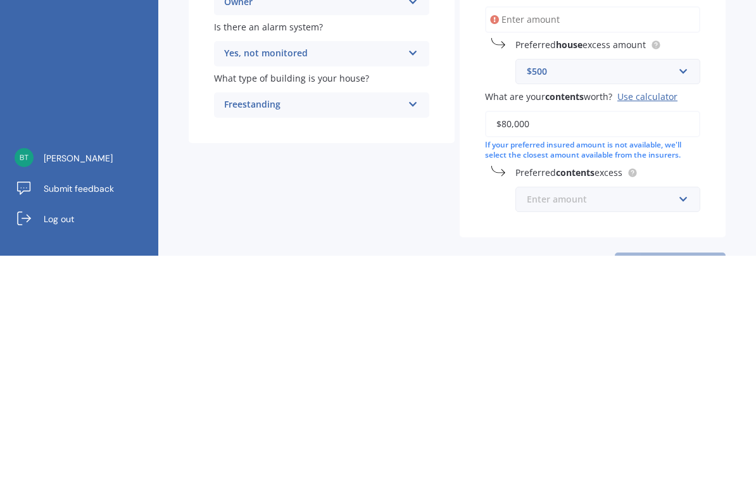
click at [632, 413] on input "text" at bounding box center [603, 425] width 173 height 24
type input "500"
click at [720, 199] on div "Have you had any house accidents or claims in the last five years? Yes No Have …" at bounding box center [593, 253] width 266 height 420
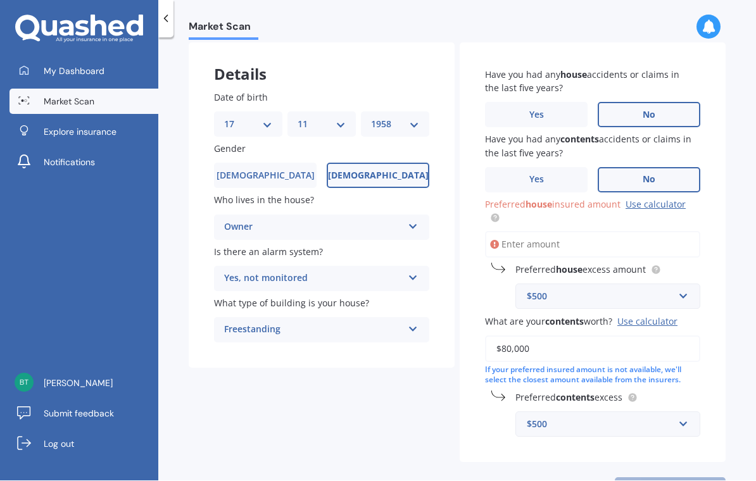
click at [659, 199] on link "Use calculator" at bounding box center [656, 205] width 60 height 12
click at [593, 237] on input "Preferred house insured amount Use calculator" at bounding box center [592, 245] width 215 height 27
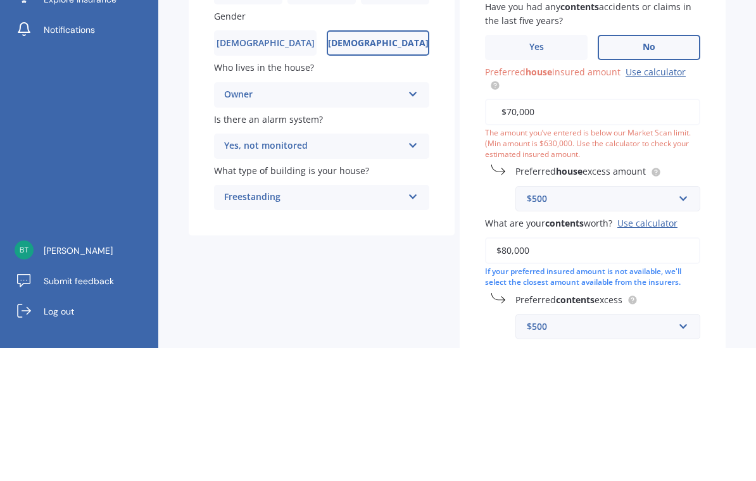
type input "$700,000"
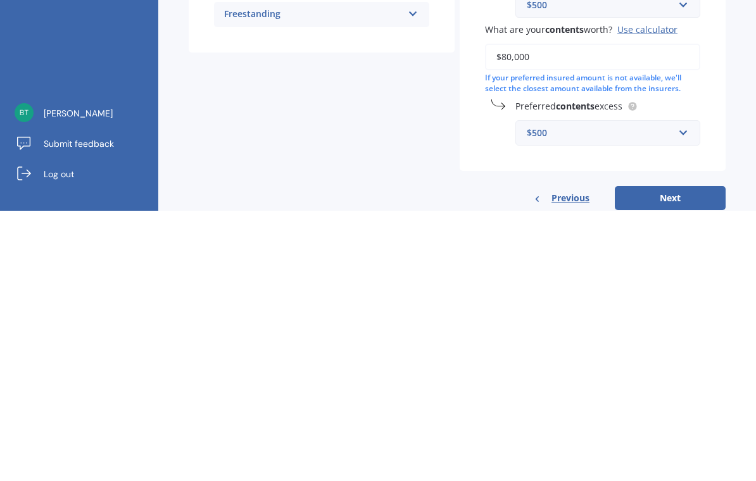
scroll to position [21, 0]
click at [692, 457] on button "Next" at bounding box center [670, 469] width 111 height 24
select select "17"
select select "11"
select select "1958"
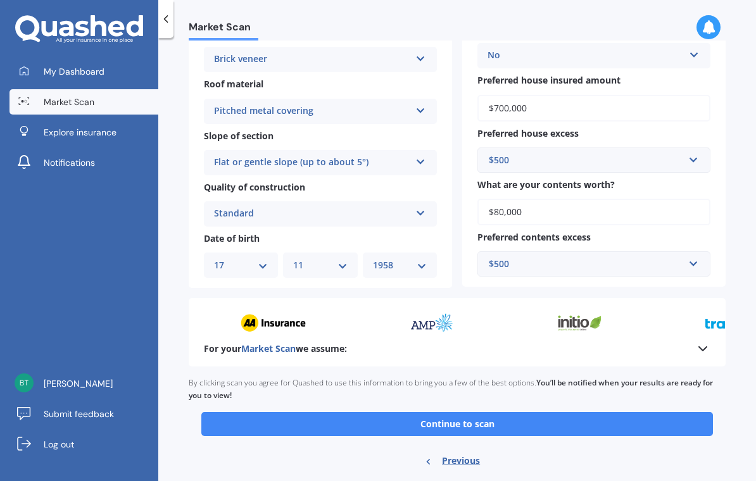
scroll to position [346, 0]
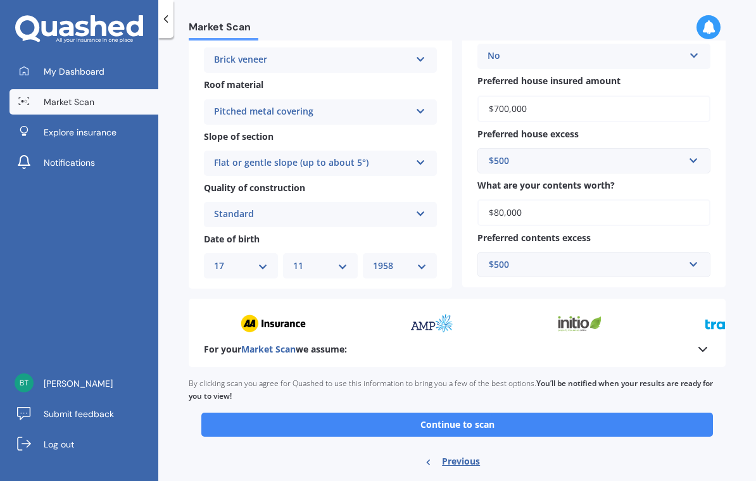
click at [551, 413] on button "Continue to scan" at bounding box center [457, 425] width 512 height 24
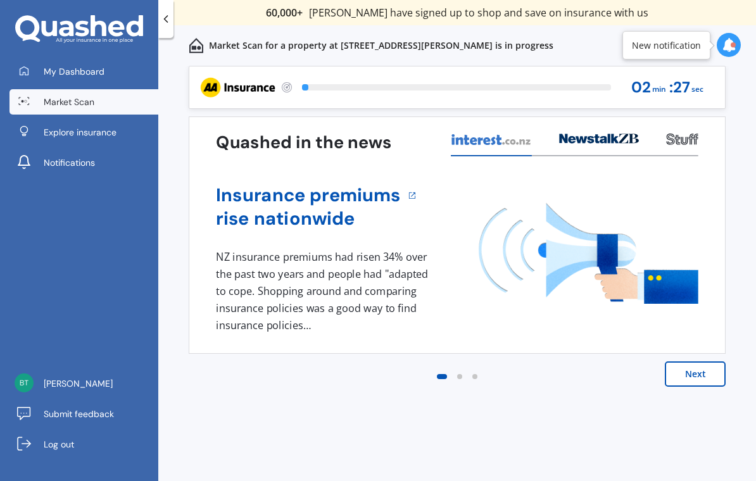
scroll to position [21, 0]
click at [698, 362] on button "Next" at bounding box center [695, 374] width 61 height 25
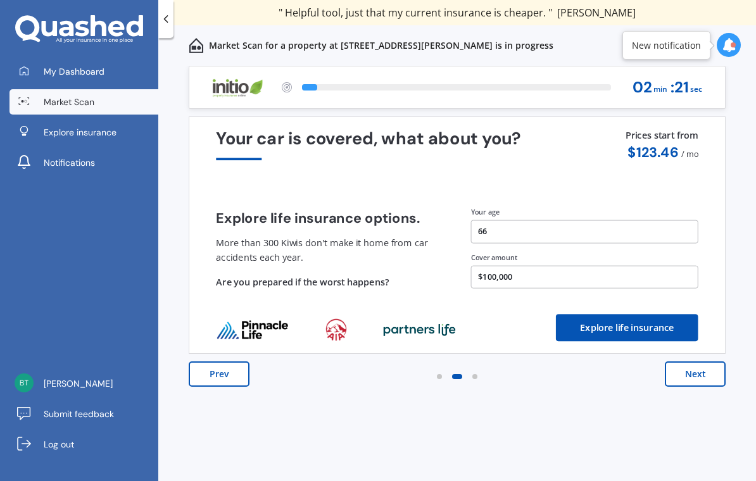
click at [214, 362] on button "Prev" at bounding box center [219, 374] width 61 height 25
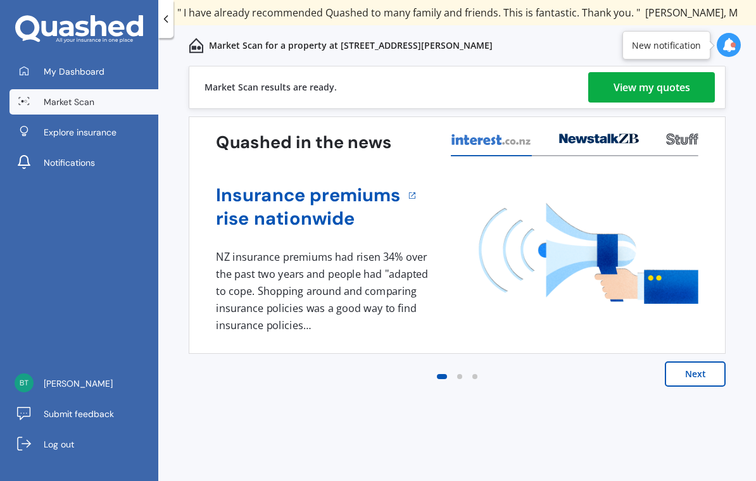
scroll to position [0, 0]
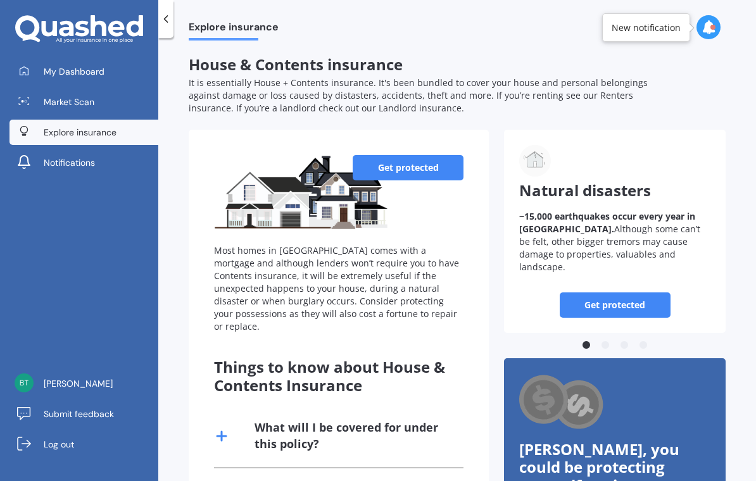
scroll to position [21, 0]
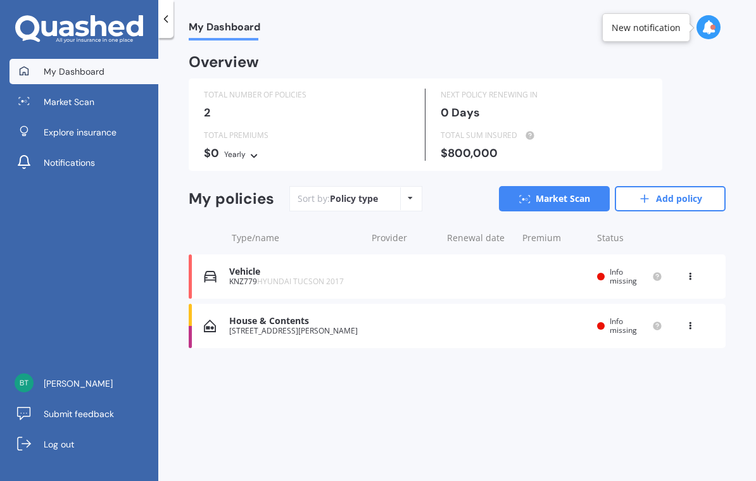
scroll to position [21, 0]
click at [408, 305] on div "House & Contents [STREET_ADDRESS][PERSON_NAME] Renewal date Premium You are pay…" at bounding box center [457, 326] width 537 height 44
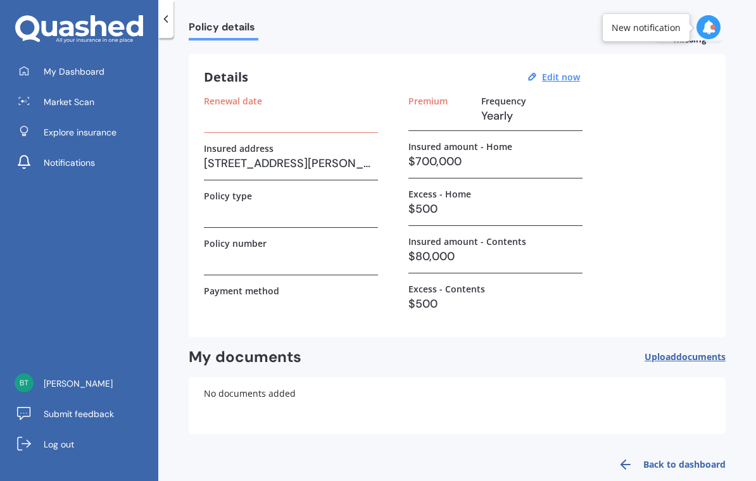
scroll to position [30, 0]
click at [507, 153] on h3 "$700,000" at bounding box center [495, 162] width 174 height 19
click at [562, 72] on u "Edit now" at bounding box center [561, 78] width 38 height 12
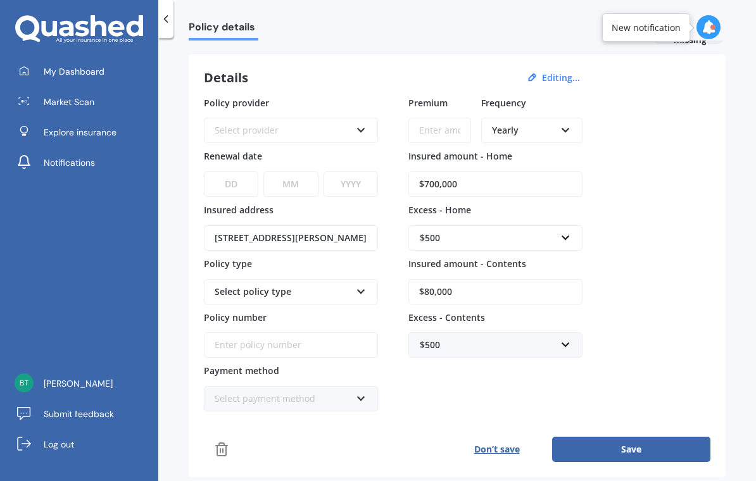
click at [519, 172] on input "$700,000" at bounding box center [495, 184] width 174 height 25
type input "$7"
type input "$800,000"
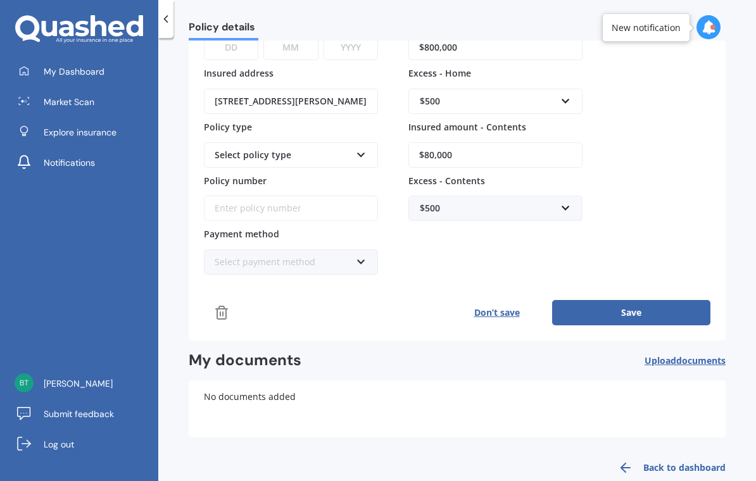
scroll to position [166, 0]
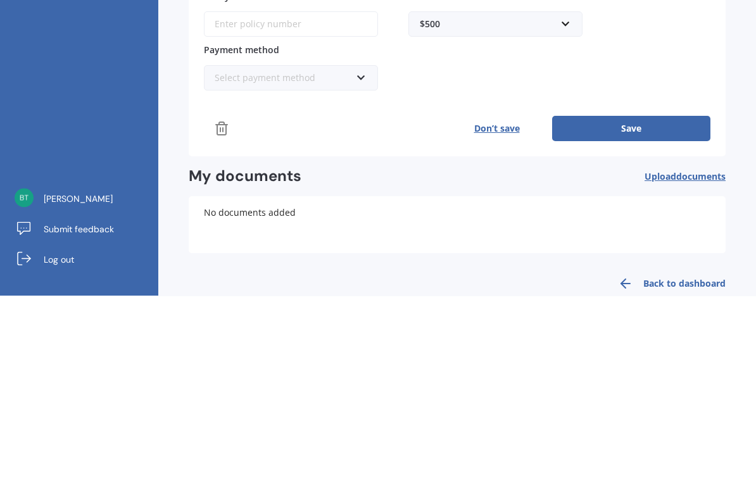
click at [670, 301] on button "Save" at bounding box center [631, 313] width 158 height 25
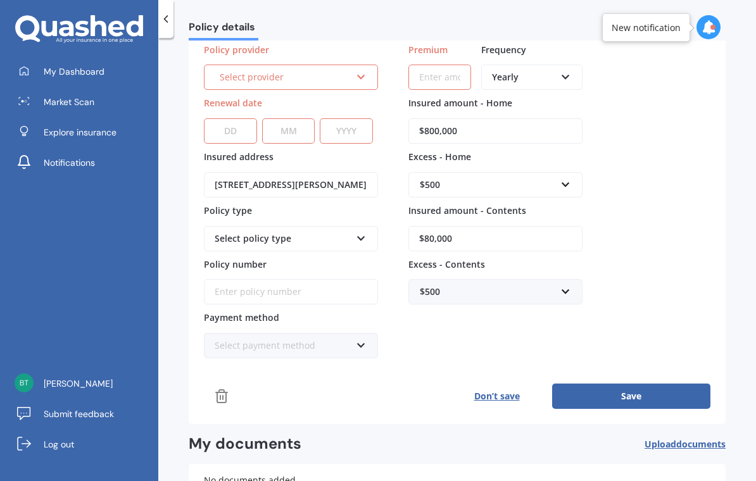
scroll to position [78, 0]
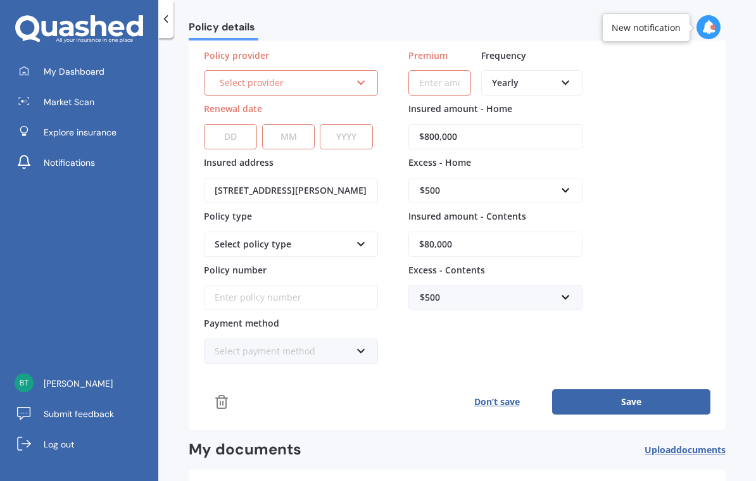
click at [336, 80] on div "Select provider" at bounding box center [285, 83] width 131 height 14
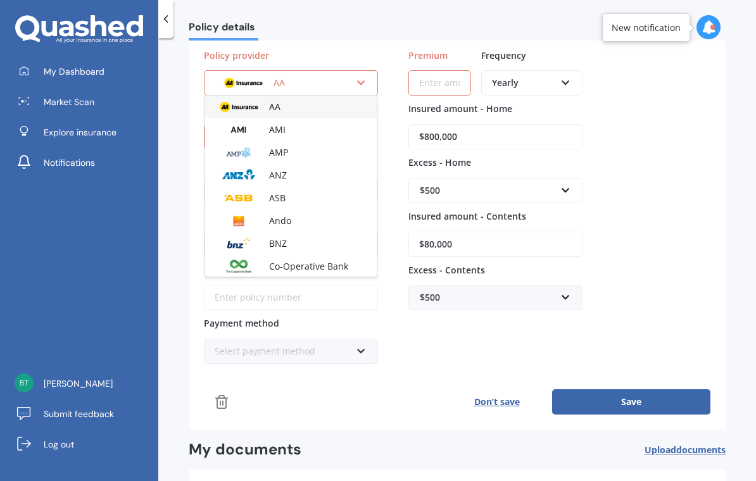
click at [316, 134] on div "AMI" at bounding box center [291, 129] width 172 height 23
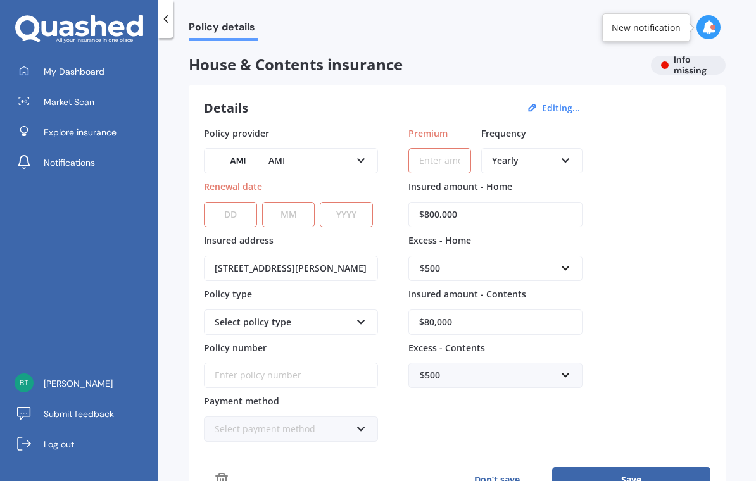
scroll to position [0, 0]
click at [168, 28] on div at bounding box center [165, 19] width 15 height 38
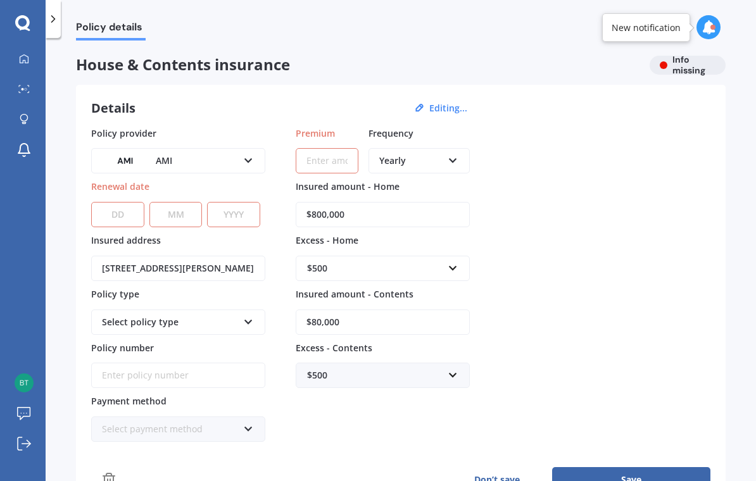
click at [448, 111] on button "Editing..." at bounding box center [448, 108] width 46 height 11
click at [230, 160] on div "AMI" at bounding box center [170, 161] width 136 height 14
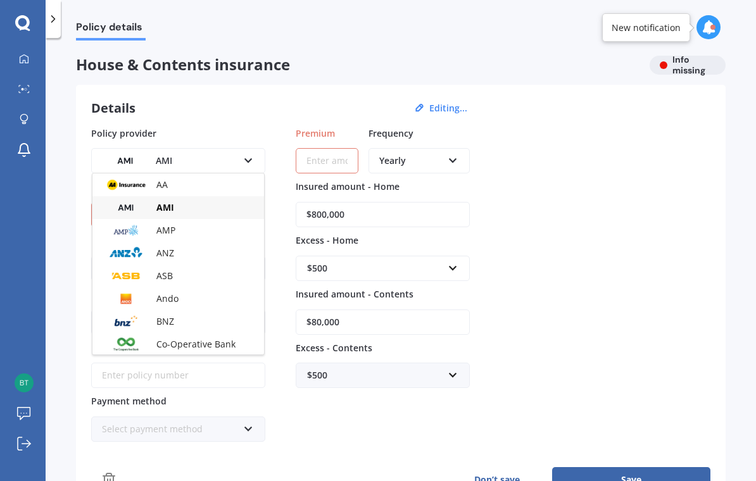
click at [139, 163] on img at bounding box center [125, 161] width 47 height 18
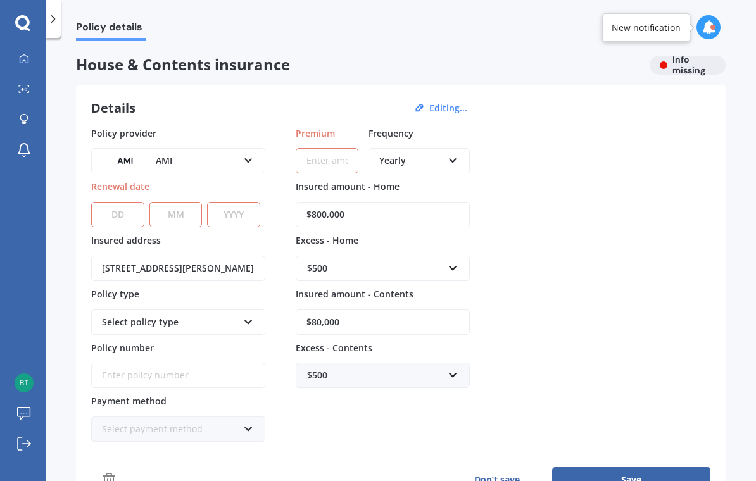
click at [205, 156] on div "AMI" at bounding box center [170, 161] width 136 height 14
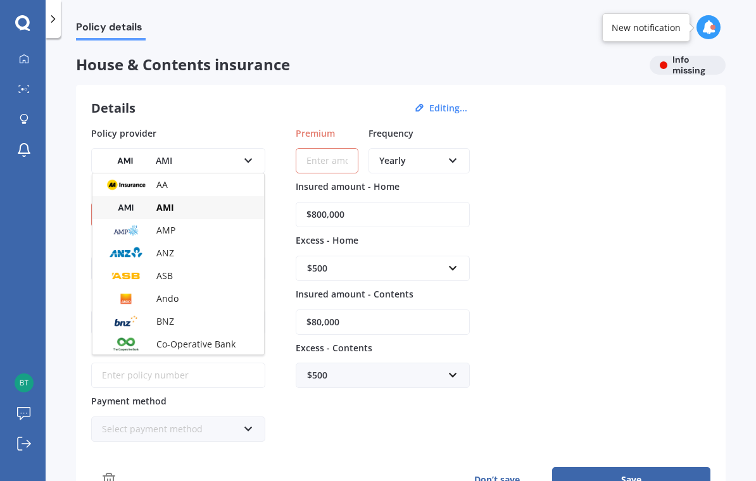
click at [141, 161] on img at bounding box center [125, 161] width 47 height 18
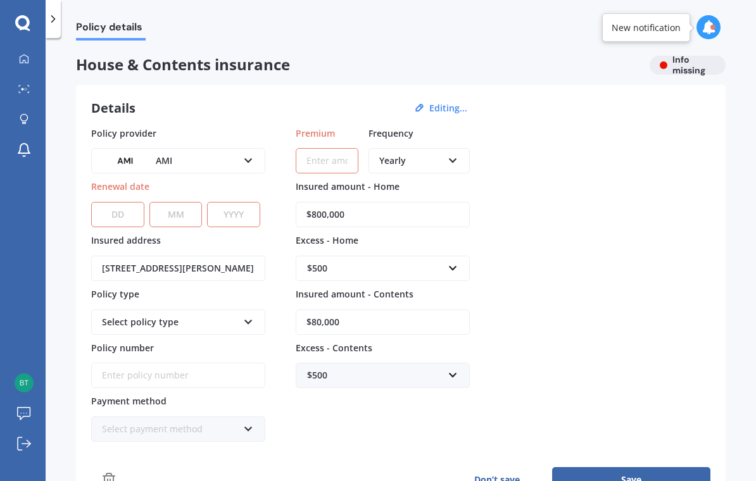
click at [238, 236] on label "Insured address" at bounding box center [175, 240] width 169 height 12
click at [238, 256] on input "[STREET_ADDRESS][PERSON_NAME]" at bounding box center [178, 268] width 174 height 25
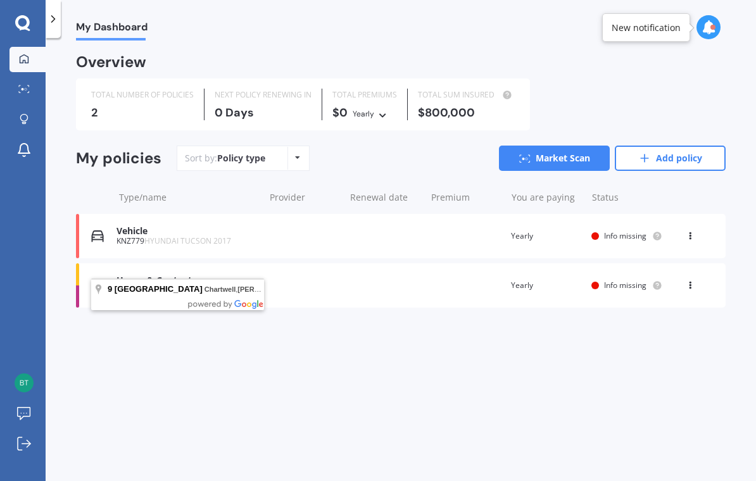
scroll to position [17, 0]
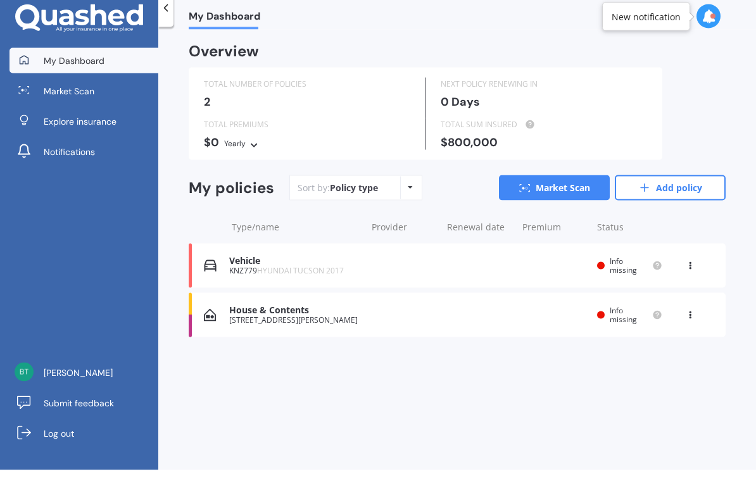
scroll to position [21, 0]
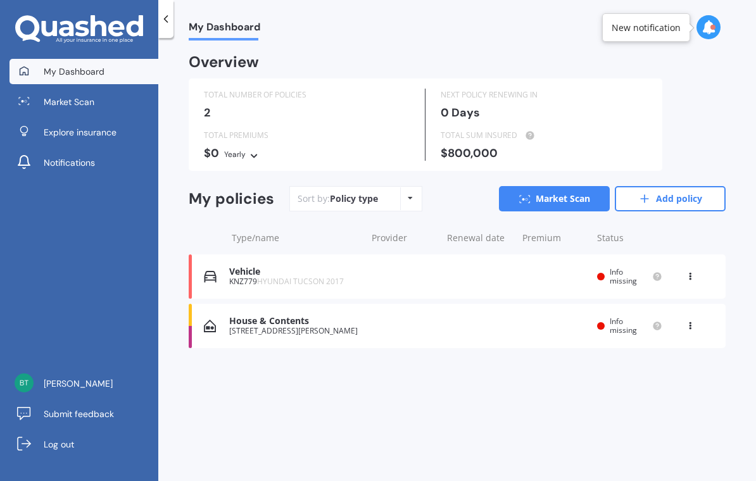
click at [569, 186] on link "Market Scan" at bounding box center [554, 198] width 111 height 25
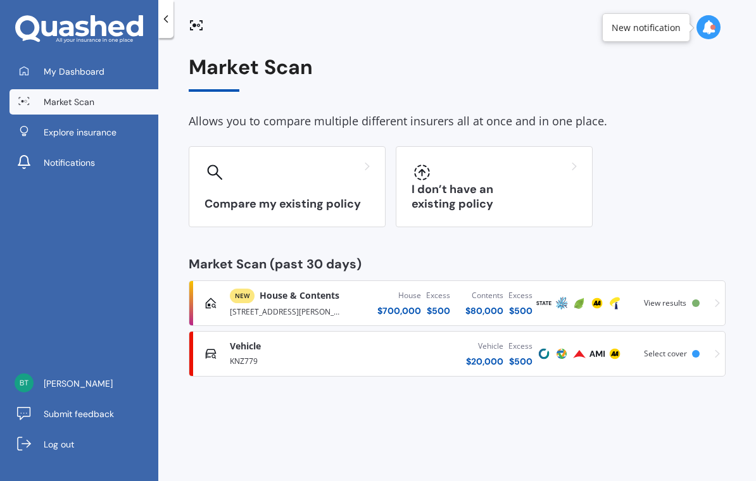
click at [408, 336] on div "Vehicle $ 20,000 Excess $ 500" at bounding box center [452, 354] width 165 height 38
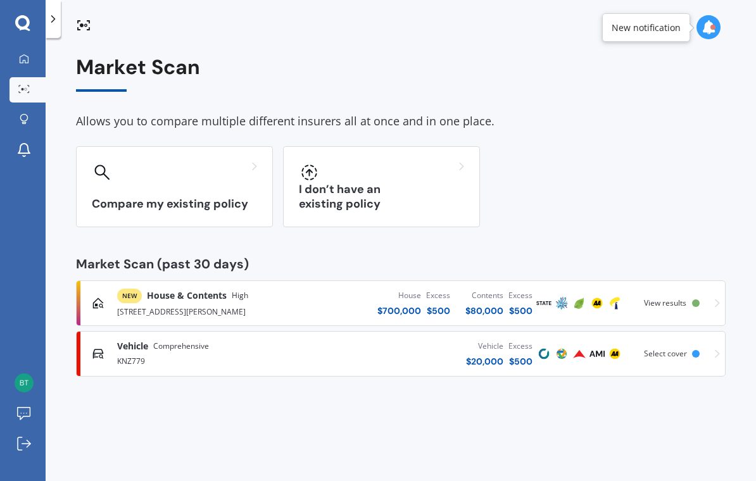
click at [386, 305] on div "$ 700,000" at bounding box center [399, 311] width 44 height 13
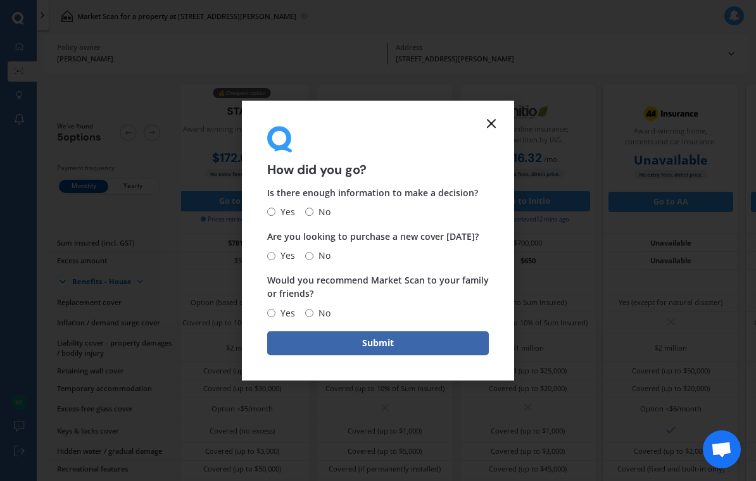
click at [486, 131] on icon at bounding box center [491, 123] width 15 height 15
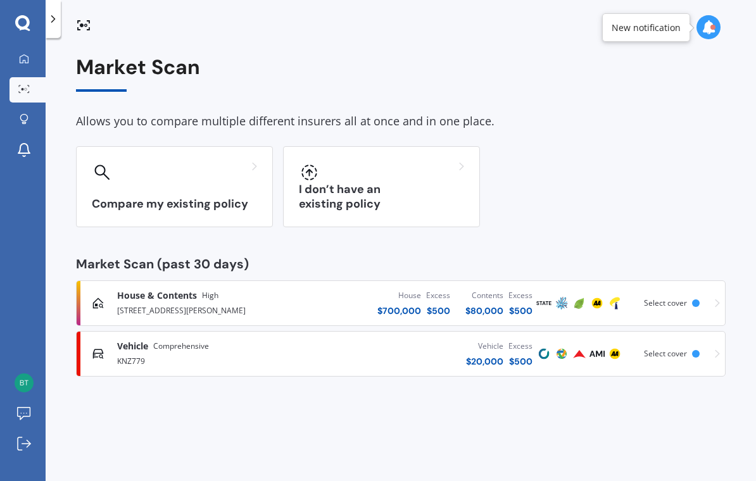
click at [23, 20] on icon at bounding box center [22, 23] width 15 height 16
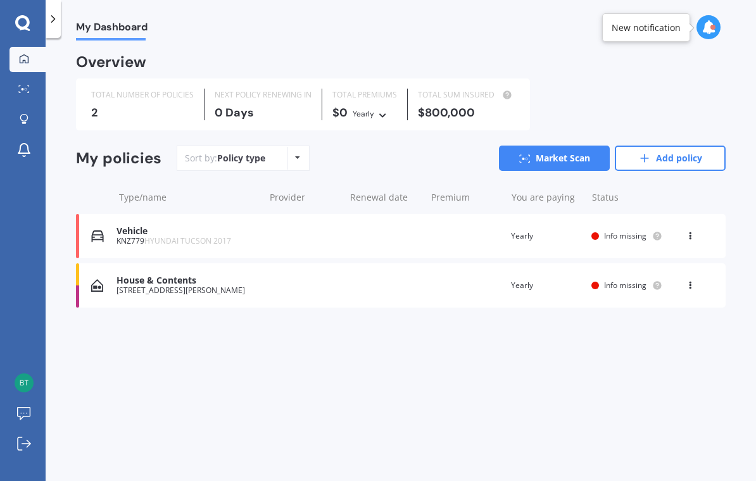
click at [688, 162] on link "Add policy" at bounding box center [670, 158] width 111 height 25
click at [22, 23] on icon at bounding box center [22, 23] width 15 height 16
click at [263, 161] on div "Policy type" at bounding box center [241, 158] width 48 height 13
click at [298, 158] on icon at bounding box center [297, 158] width 5 height 8
click at [420, 161] on div "Sort by: Policy type Policy type Alphabetical Date added Renewing next Market S…" at bounding box center [451, 158] width 549 height 25
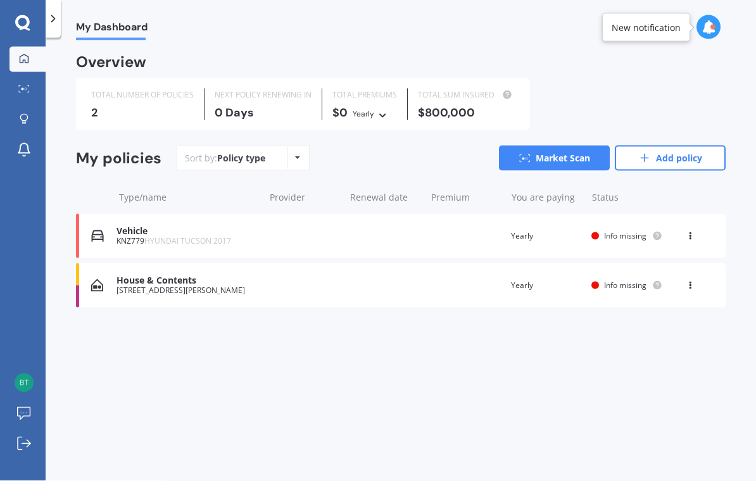
scroll to position [10, 0]
click at [712, 20] on icon at bounding box center [709, 27] width 14 height 14
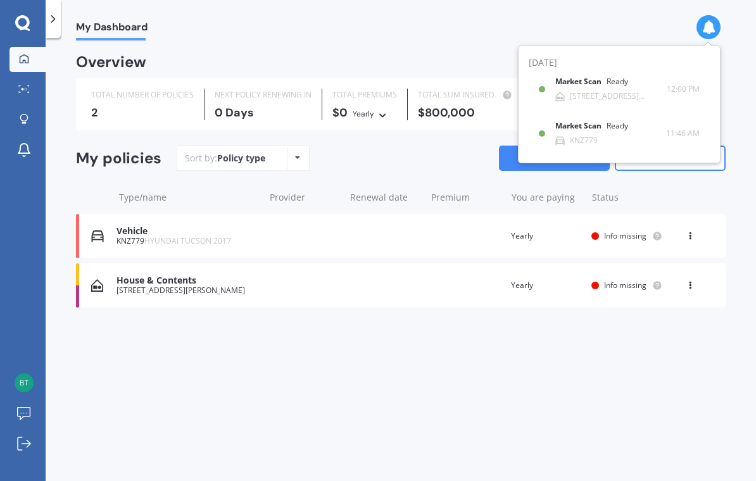
click at [639, 23] on div "My Dashboard" at bounding box center [401, 20] width 710 height 41
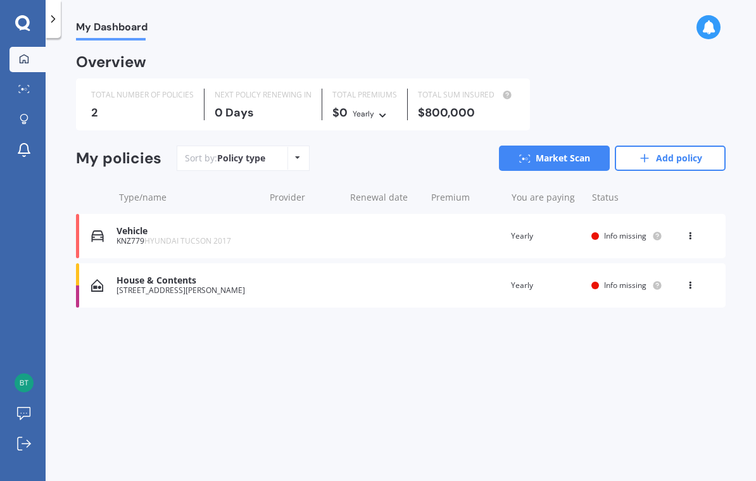
scroll to position [0, 0]
click at [31, 113] on link "Explore insurance" at bounding box center [27, 120] width 36 height 25
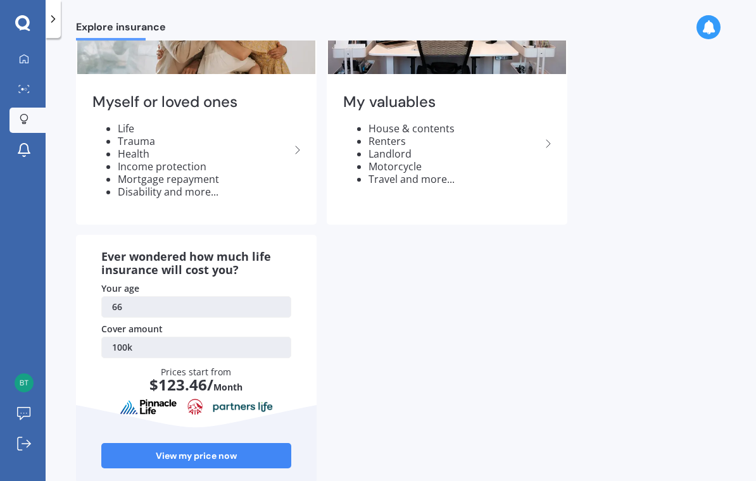
scroll to position [114, 0]
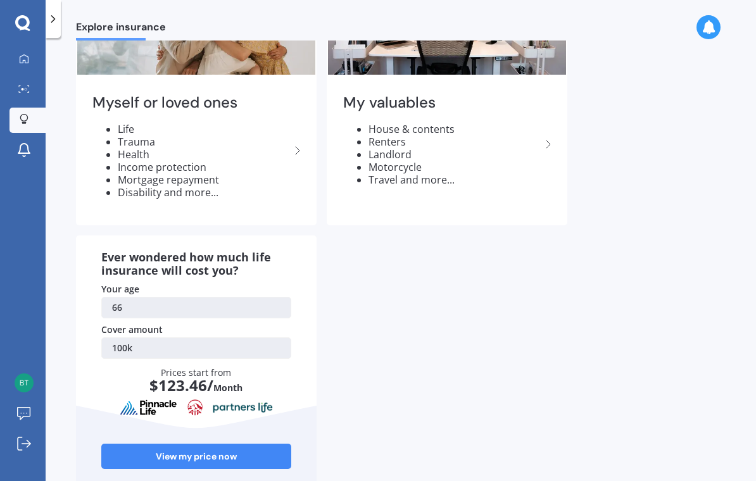
click at [519, 162] on li "Motorcycle" at bounding box center [454, 167] width 172 height 13
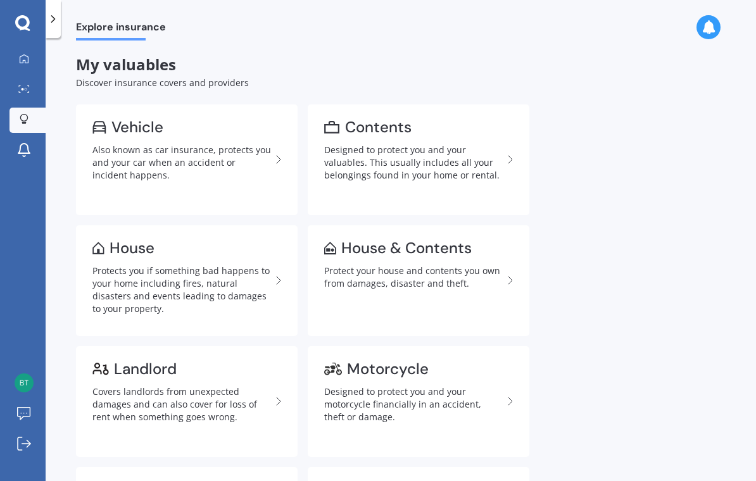
click at [457, 161] on div "Designed to protect you and your valuables. This usually includes all your belo…" at bounding box center [413, 163] width 179 height 38
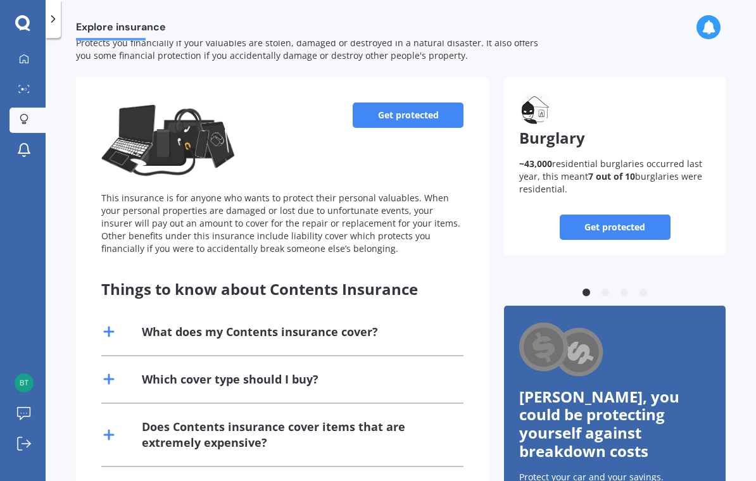
scroll to position [35, 0]
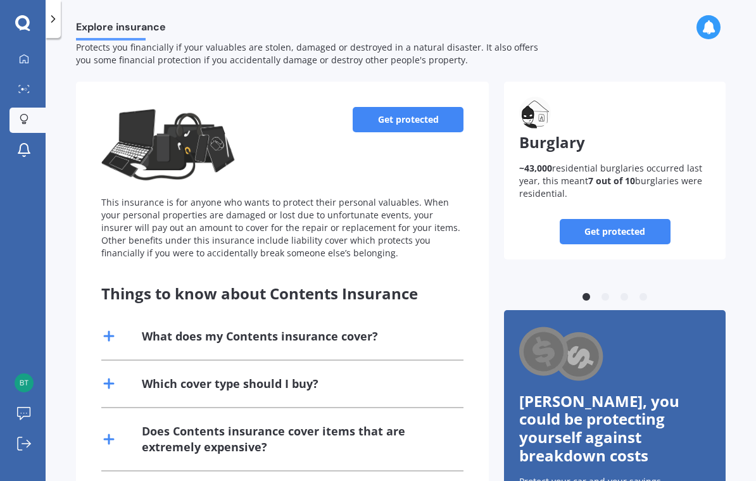
click at [634, 236] on link "Get protected" at bounding box center [615, 231] width 111 height 25
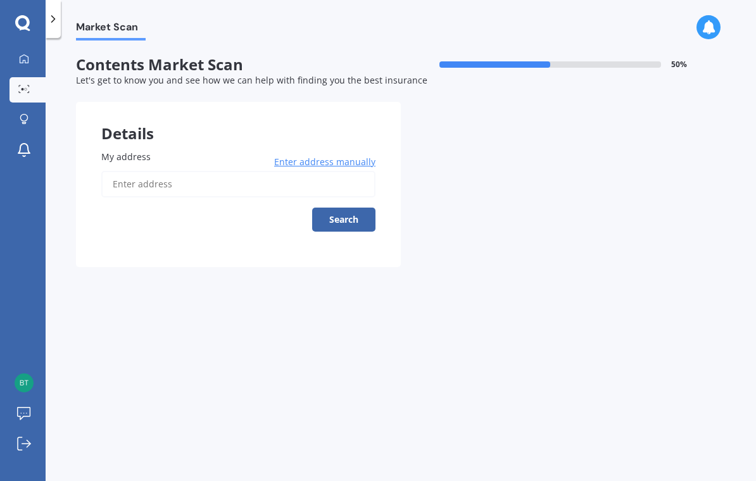
click at [193, 184] on input "My address" at bounding box center [238, 184] width 274 height 27
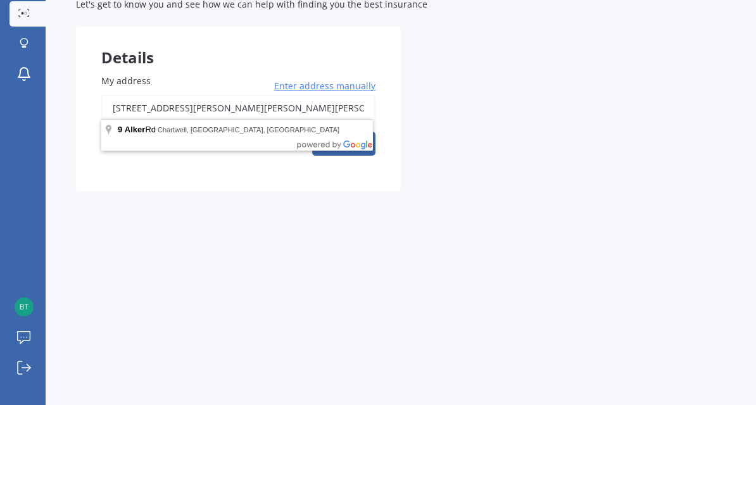
scroll to position [21, 0]
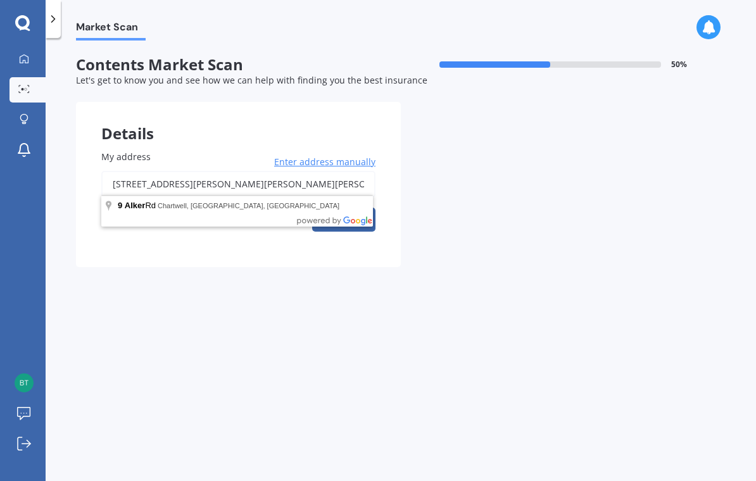
type input "[STREET_ADDRESS][PERSON_NAME]"
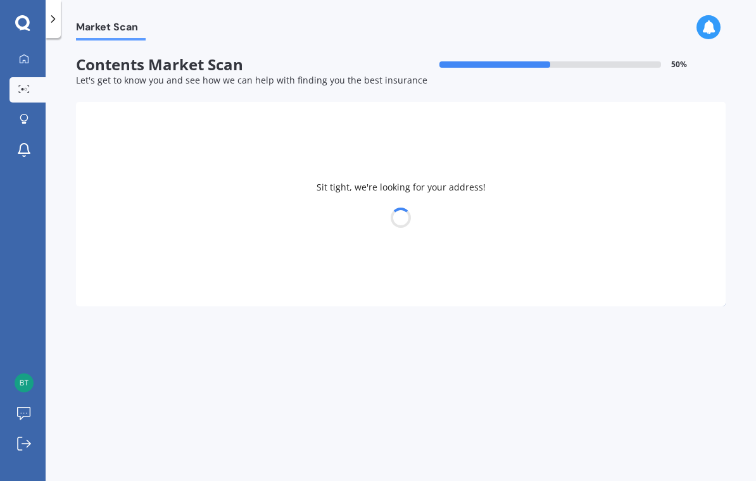
select select "17"
select select "11"
select select "1958"
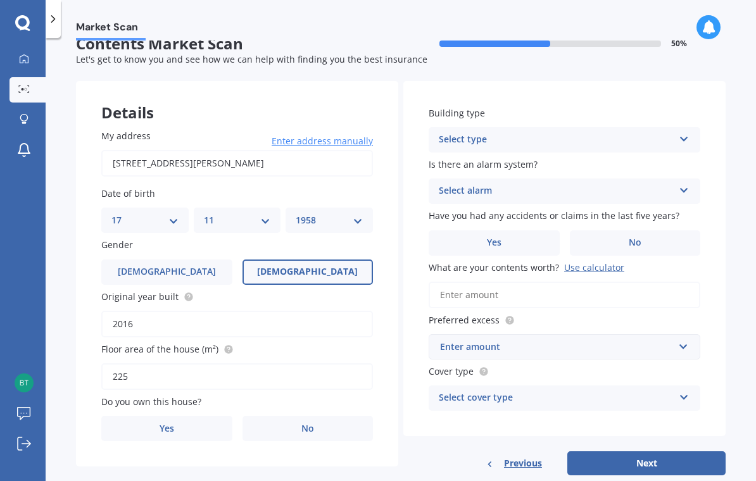
click at [330, 416] on label "No" at bounding box center [307, 428] width 131 height 25
click at [0, 0] on input "No" at bounding box center [0, 0] width 0 height 0
click at [182, 416] on label "Yes" at bounding box center [166, 428] width 131 height 25
click at [0, 0] on input "Yes" at bounding box center [0, 0] width 0 height 0
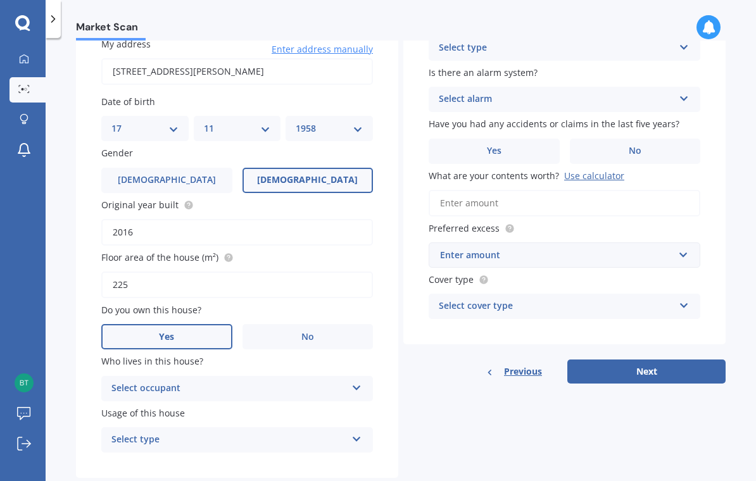
scroll to position [112, 0]
click at [278, 382] on div "Select occupant" at bounding box center [228, 389] width 235 height 15
click at [236, 403] on div "Owner" at bounding box center [237, 414] width 270 height 23
click at [265, 433] on div "Select type" at bounding box center [228, 440] width 235 height 15
click at [221, 454] on div "Permanent" at bounding box center [237, 465] width 270 height 23
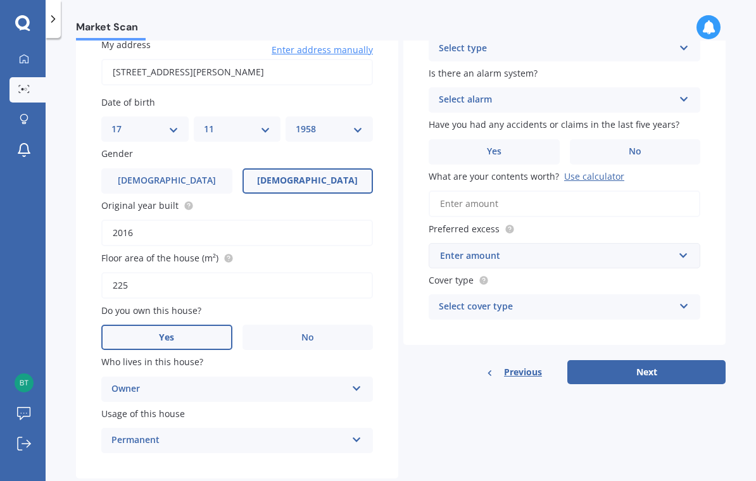
scroll to position [0, 0]
click at [629, 68] on label "Is there an alarm system?" at bounding box center [562, 72] width 267 height 13
click at [624, 104] on div "Select alarm" at bounding box center [556, 99] width 235 height 15
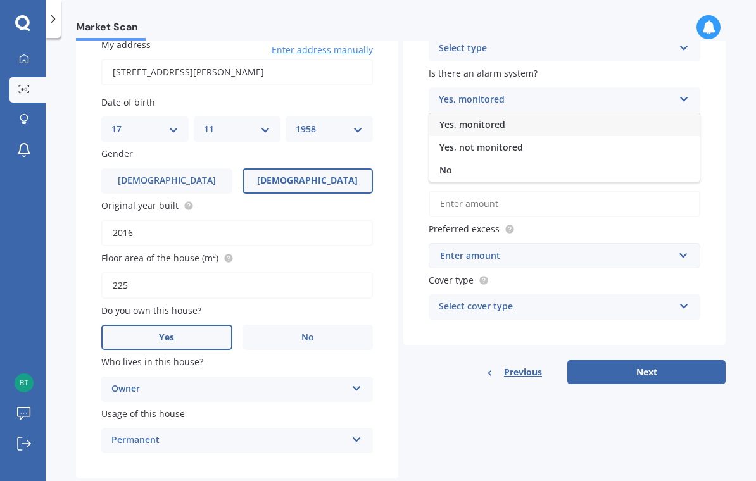
click at [539, 149] on div "Yes, not monitored" at bounding box center [564, 147] width 270 height 23
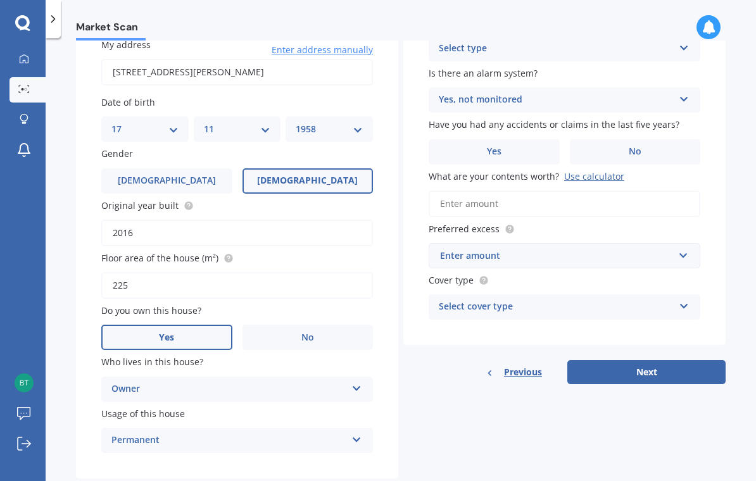
click at [656, 147] on label "No" at bounding box center [635, 151] width 131 height 25
click at [0, 0] on input "No" at bounding box center [0, 0] width 0 height 0
click at [571, 203] on input "What are your contents worth? Use calculator" at bounding box center [565, 204] width 272 height 27
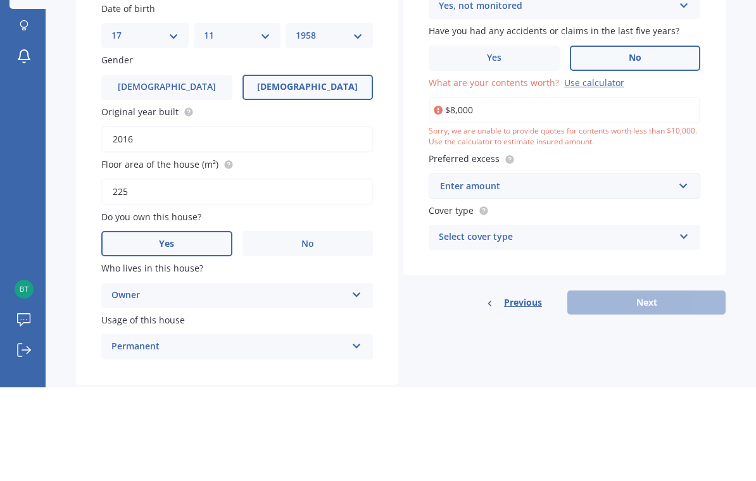
type input "$80,000"
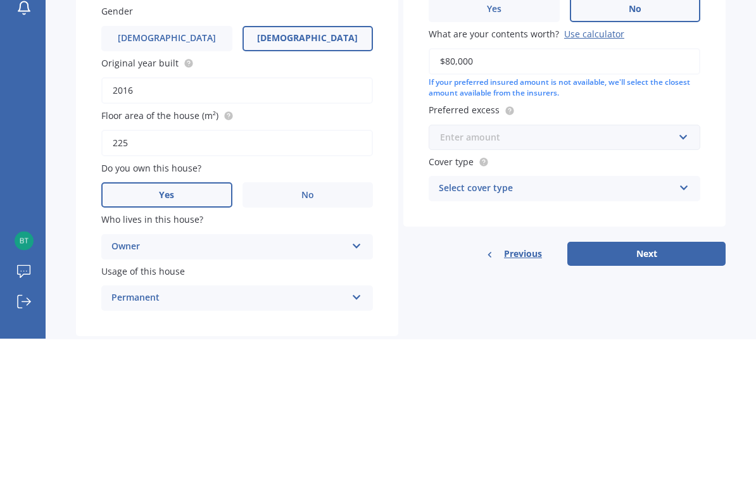
click at [598, 268] on input "text" at bounding box center [560, 280] width 260 height 24
type input "500"
click at [728, 149] on div "Market Scan Contents Market Scan 50 % Let's get to know you and see how we can …" at bounding box center [401, 262] width 710 height 443
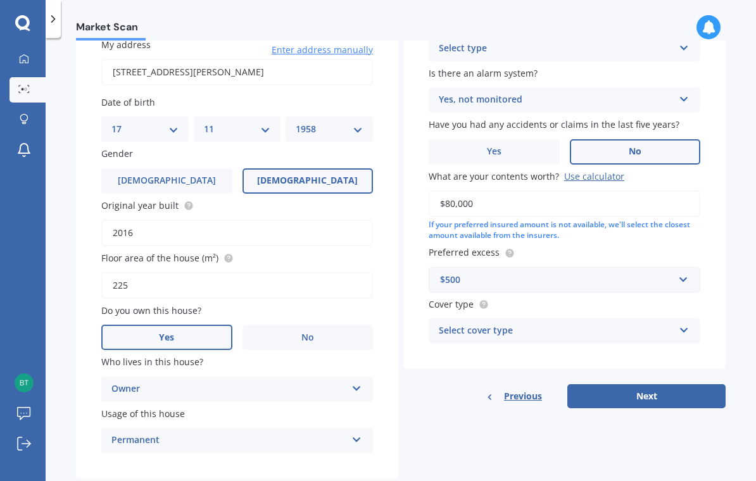
click at [570, 324] on div "Select cover type" at bounding box center [556, 331] width 235 height 15
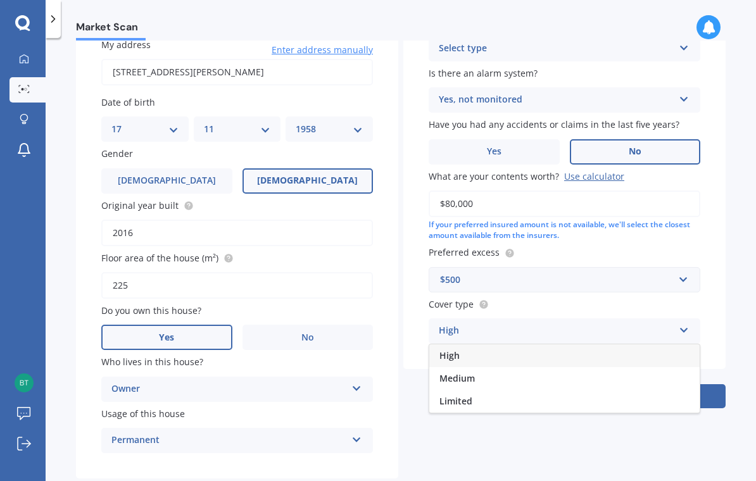
click at [508, 367] on div "Medium" at bounding box center [564, 378] width 270 height 23
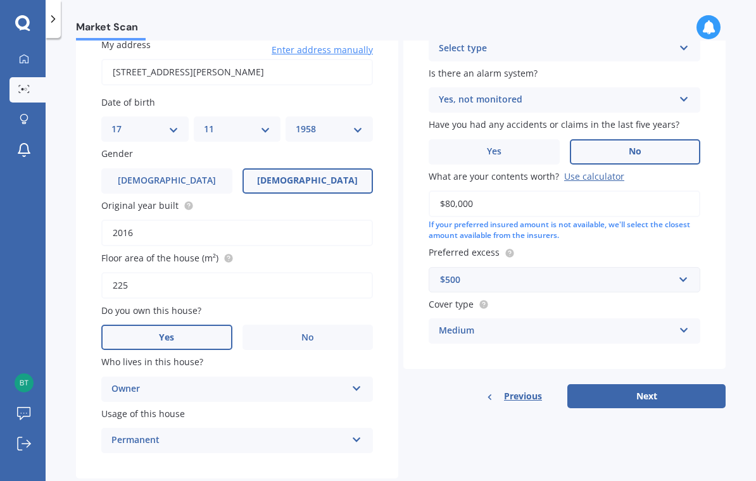
click at [686, 384] on button "Next" at bounding box center [646, 396] width 158 height 24
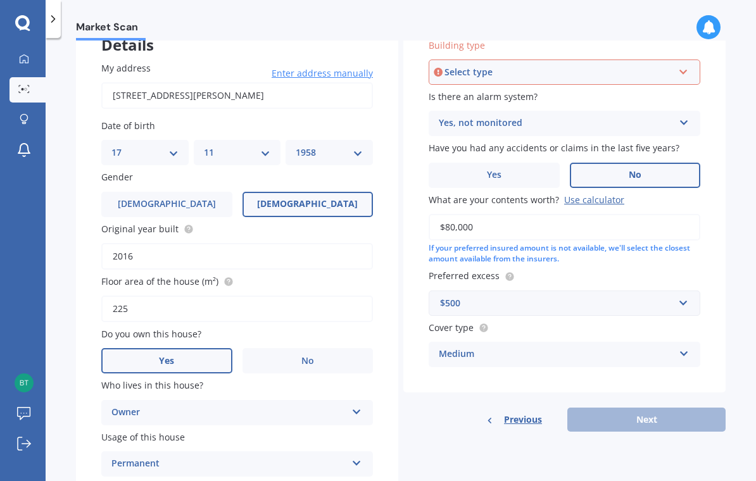
scroll to position [85, 0]
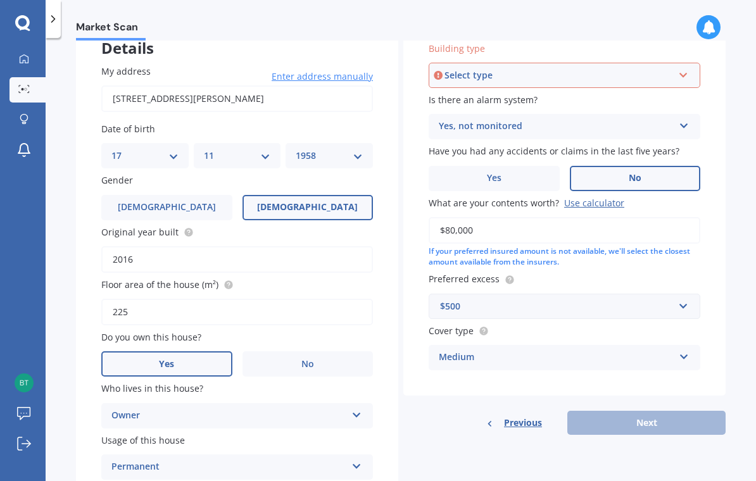
click at [622, 68] on div "Select type" at bounding box center [558, 75] width 229 height 14
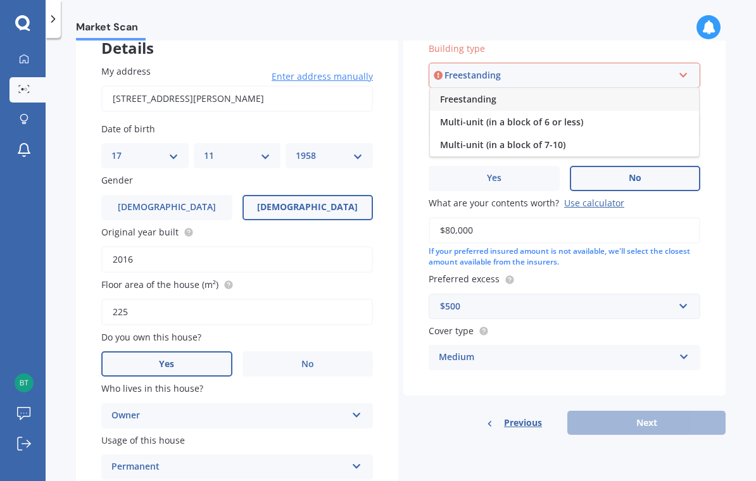
click at [581, 88] on div "Freestanding" at bounding box center [564, 99] width 269 height 23
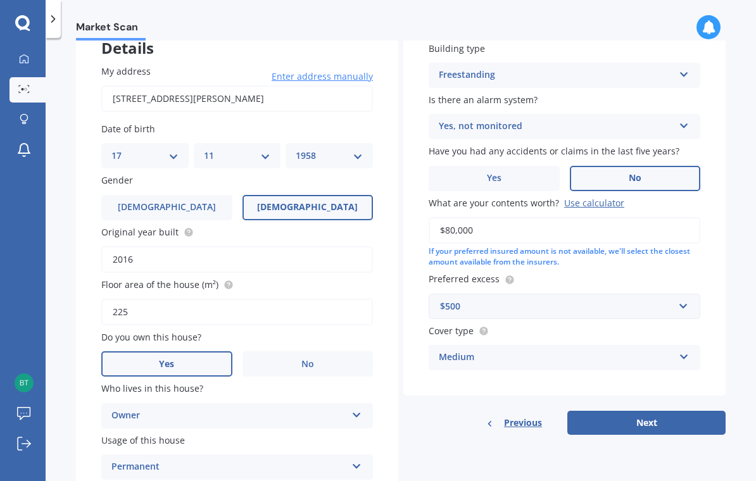
click at [686, 411] on button "Next" at bounding box center [646, 423] width 158 height 24
select select "17"
select select "11"
select select "1958"
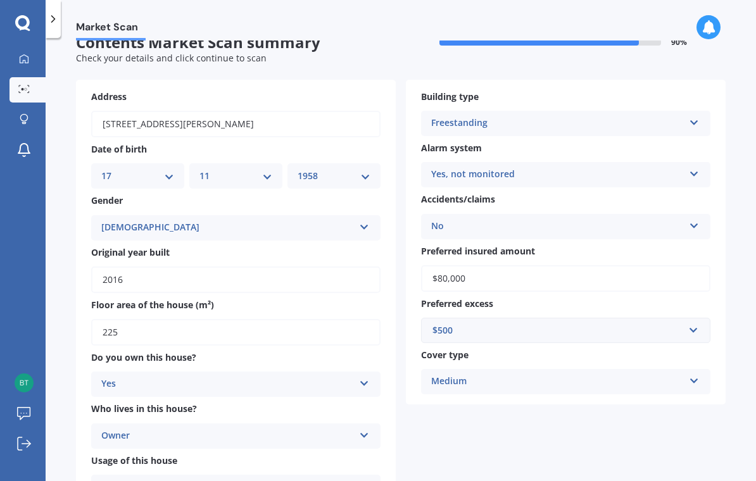
scroll to position [22, 0]
click at [576, 4] on div "Market Scan" at bounding box center [401, 20] width 710 height 41
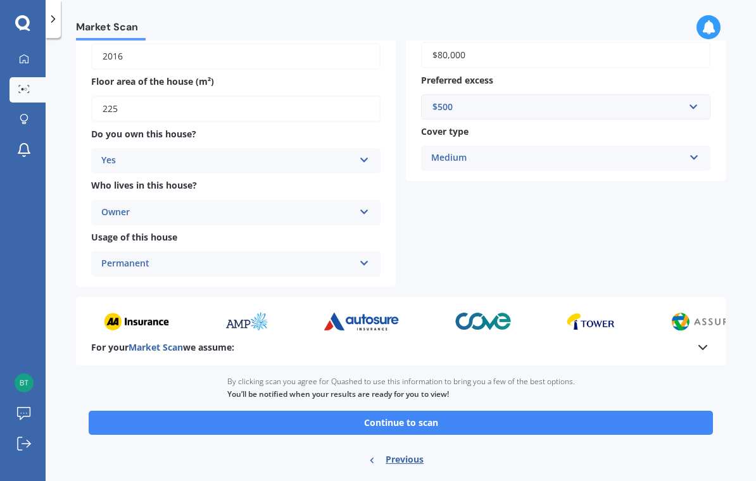
scroll to position [245, 0]
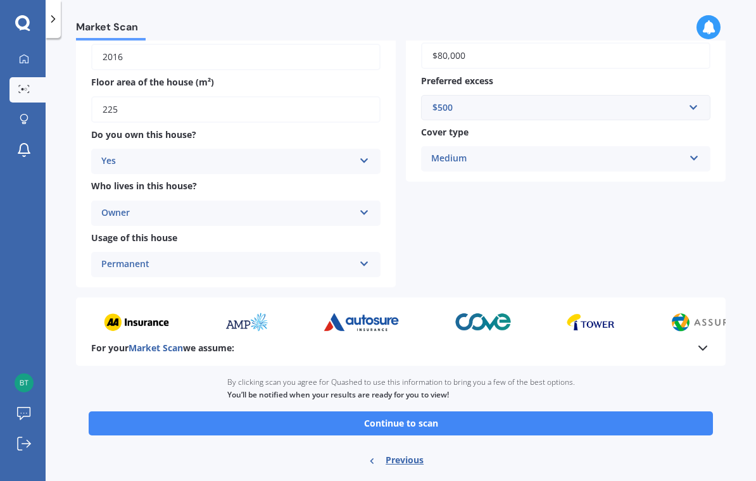
click at [501, 412] on button "Continue to scan" at bounding box center [401, 424] width 624 height 24
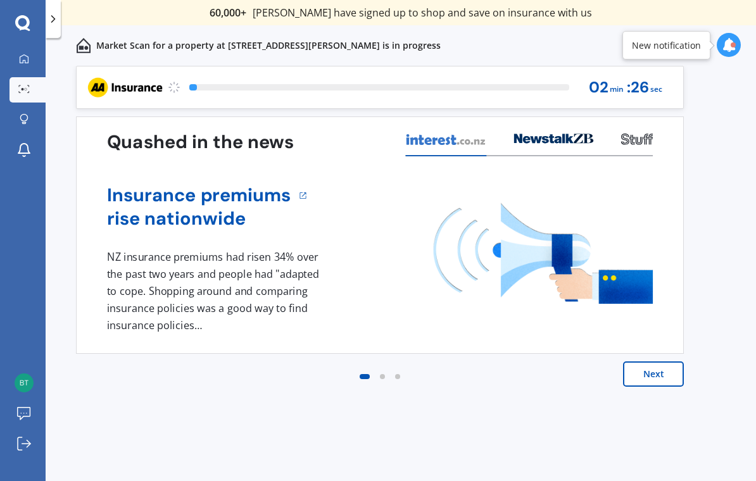
click at [667, 378] on button "Next" at bounding box center [653, 374] width 61 height 25
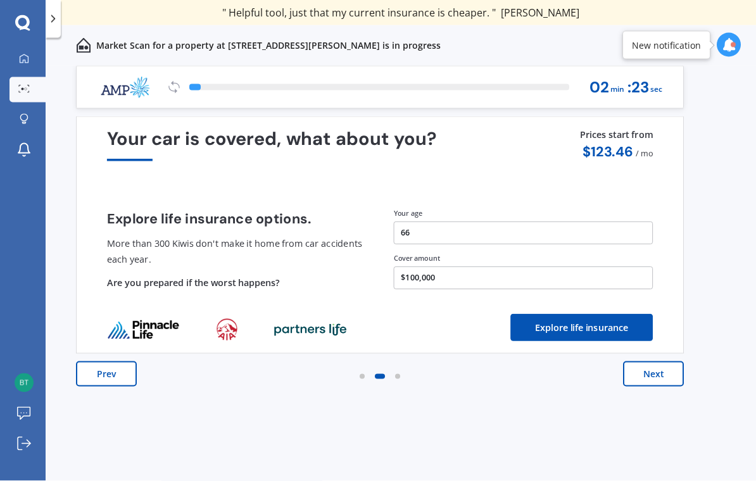
scroll to position [9, 0]
click at [667, 368] on button "Next" at bounding box center [653, 374] width 61 height 25
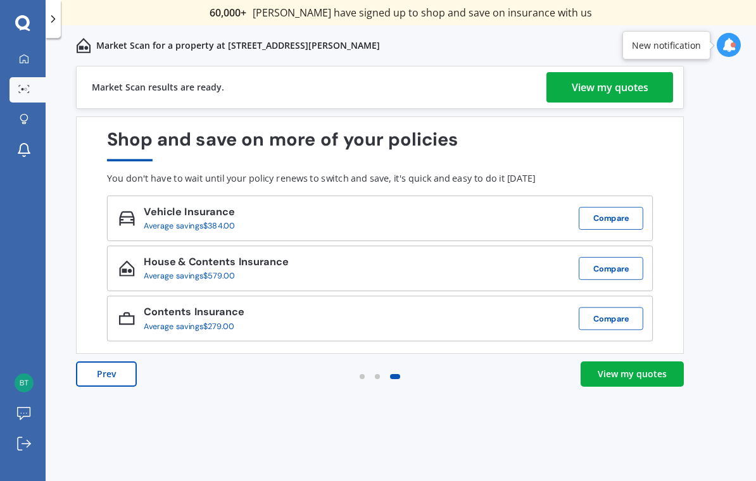
click at [649, 370] on div "View my quotes" at bounding box center [632, 374] width 69 height 13
